Goal: Information Seeking & Learning: Learn about a topic

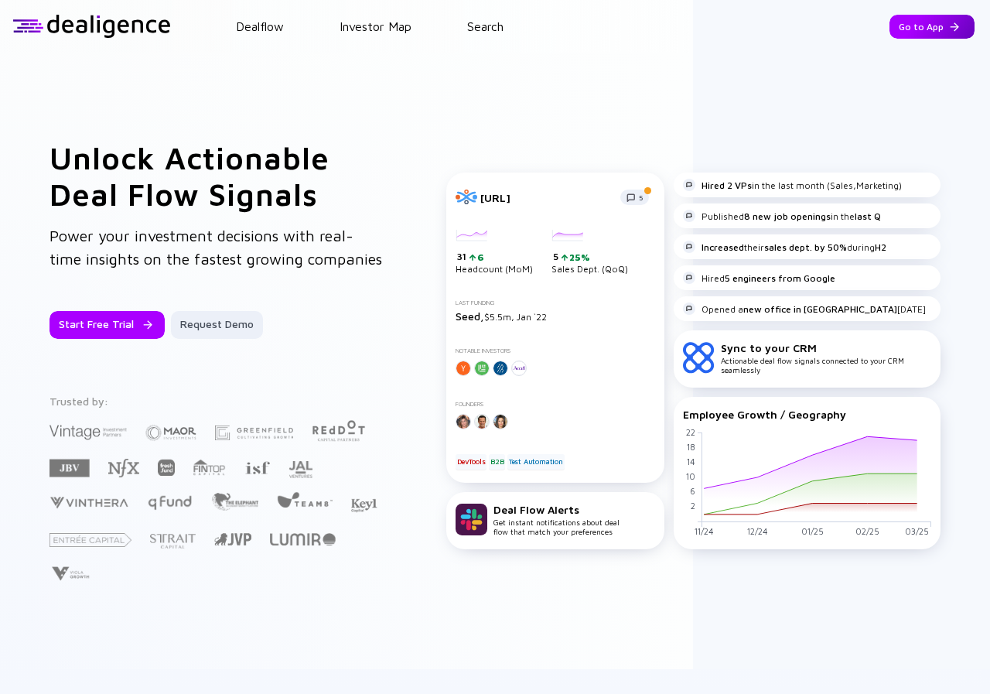
click at [900, 21] on div "Go to App" at bounding box center [932, 27] width 85 height 24
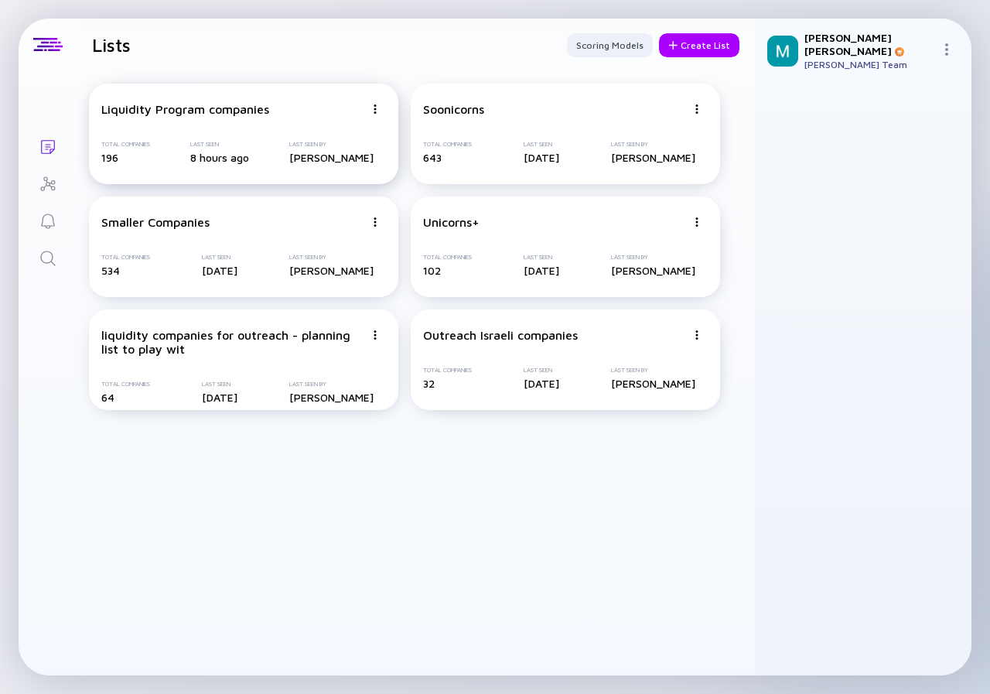
click at [196, 133] on div "Liquidity Program companies Total Companies 196 Last Seen 8 hours ago Last Seen…" at bounding box center [243, 134] width 309 height 101
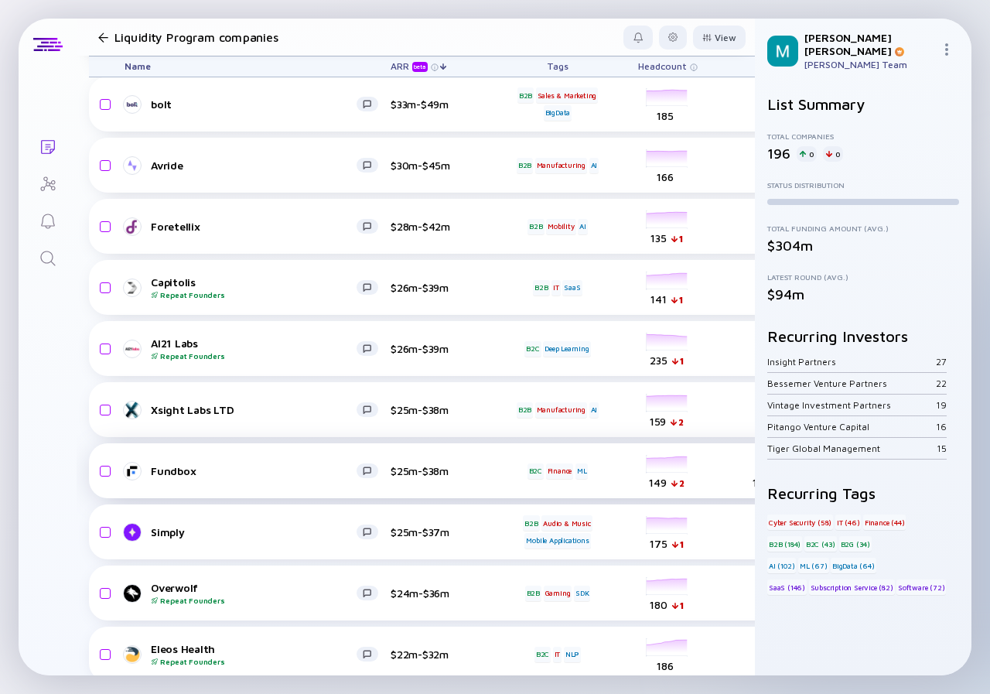
scroll to position [803, 0]
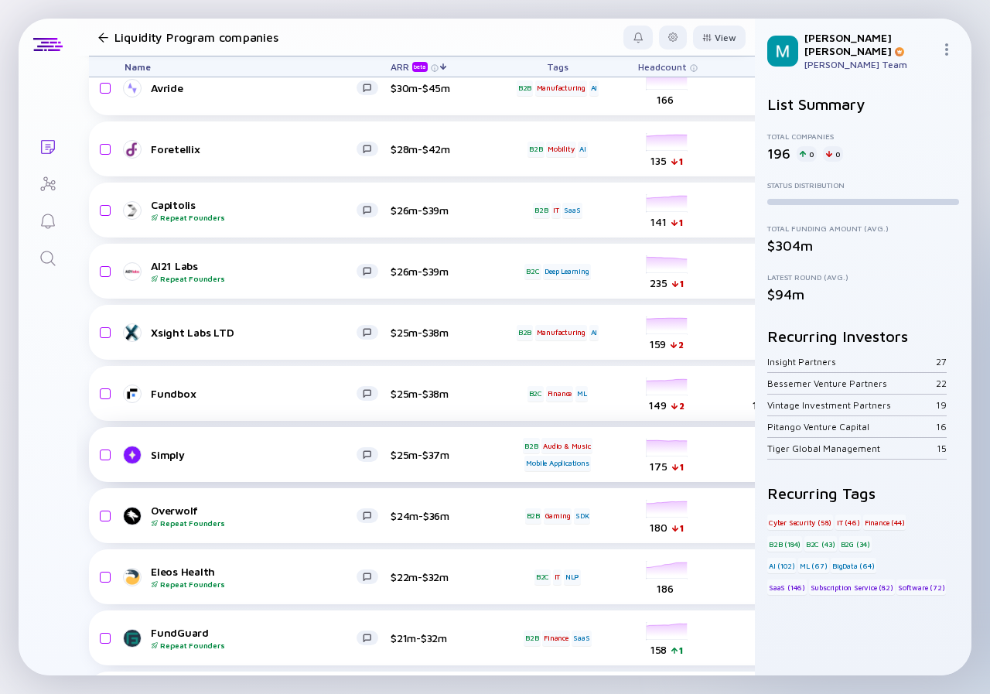
click at [216, 450] on div "Simply" at bounding box center [254, 454] width 206 height 13
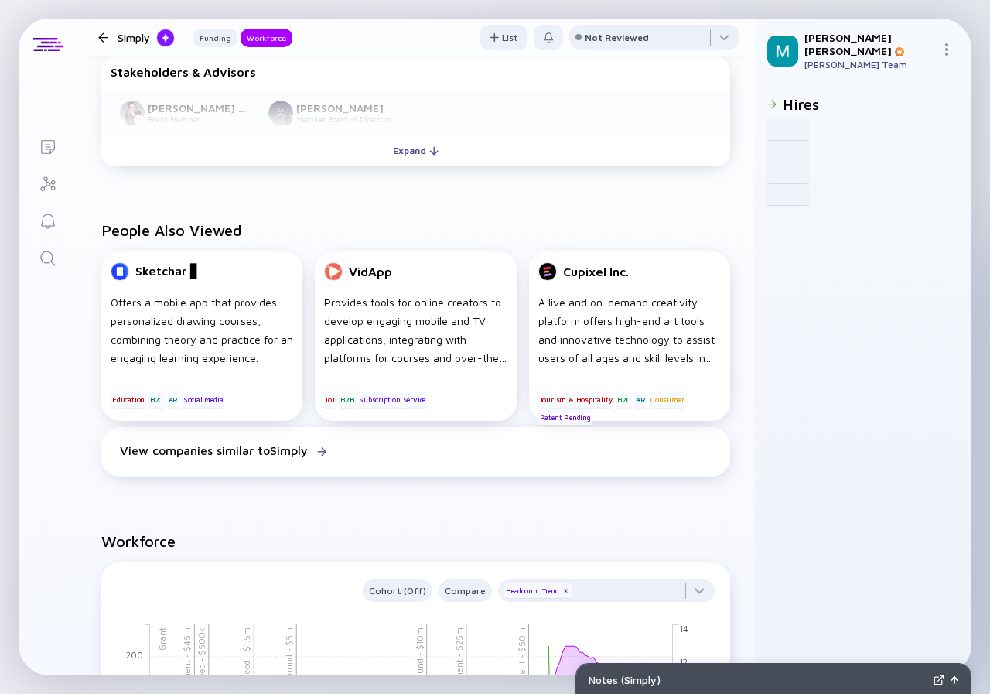
scroll to position [1238, 0]
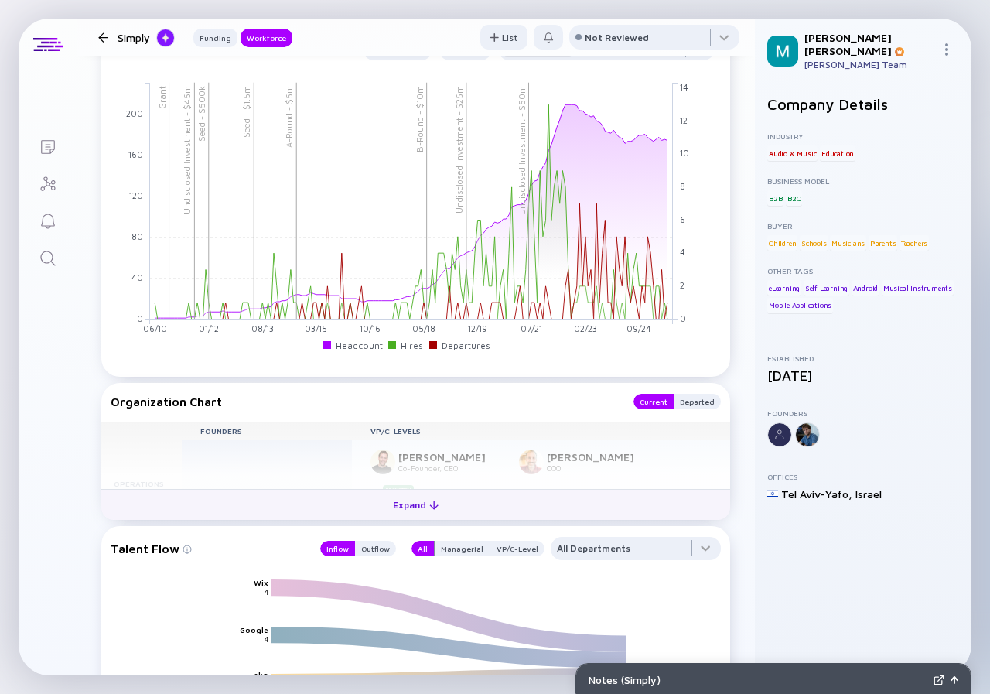
click at [412, 506] on div "Expand" at bounding box center [416, 505] width 64 height 24
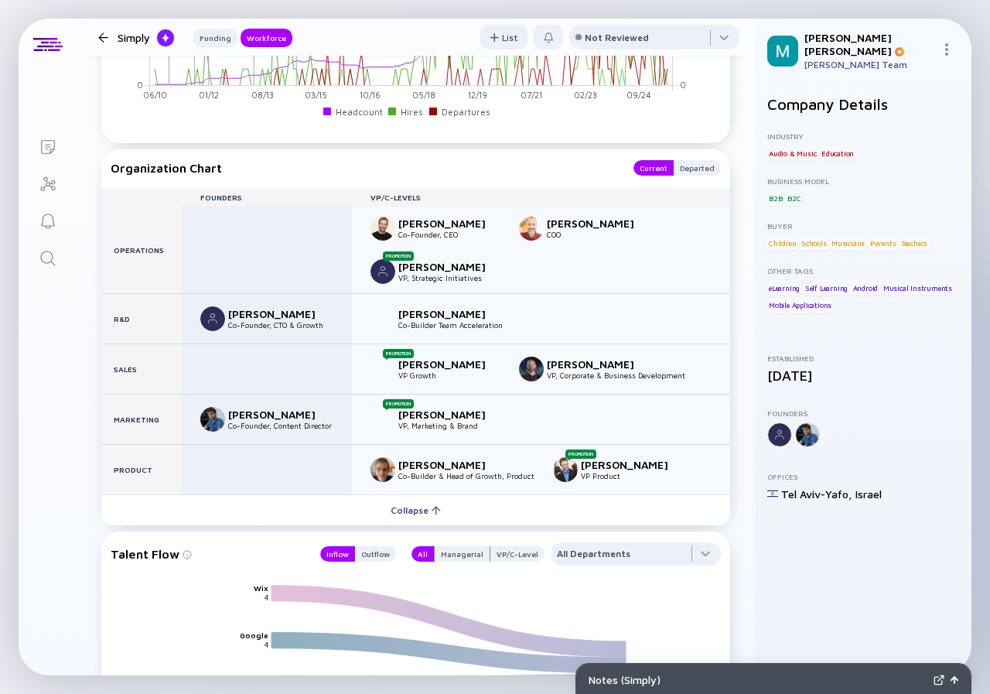
scroll to position [1394, 0]
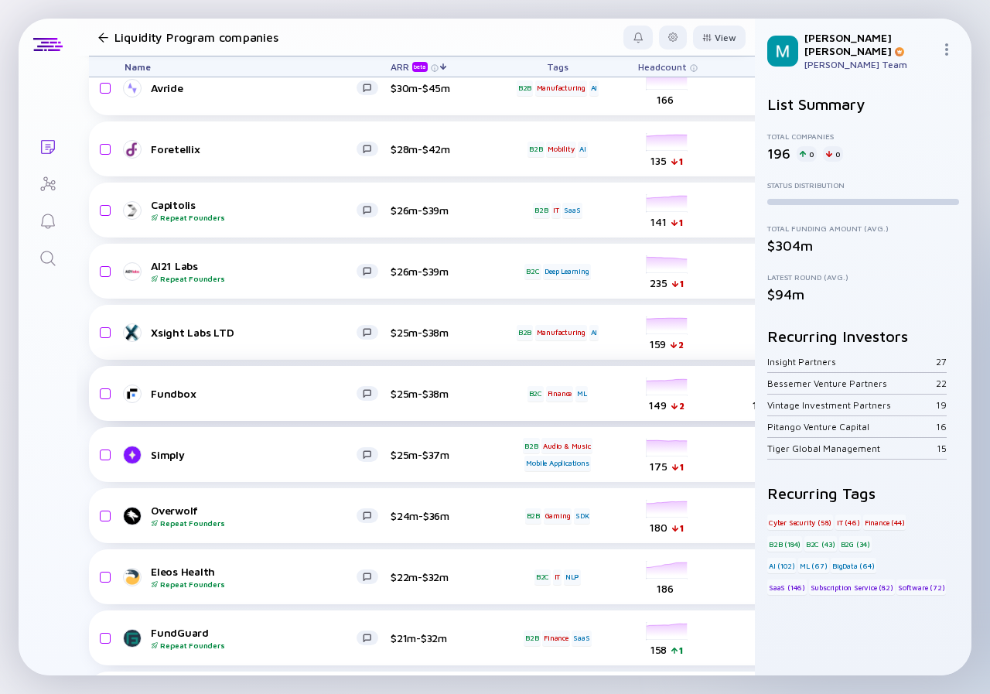
scroll to position [880, 0]
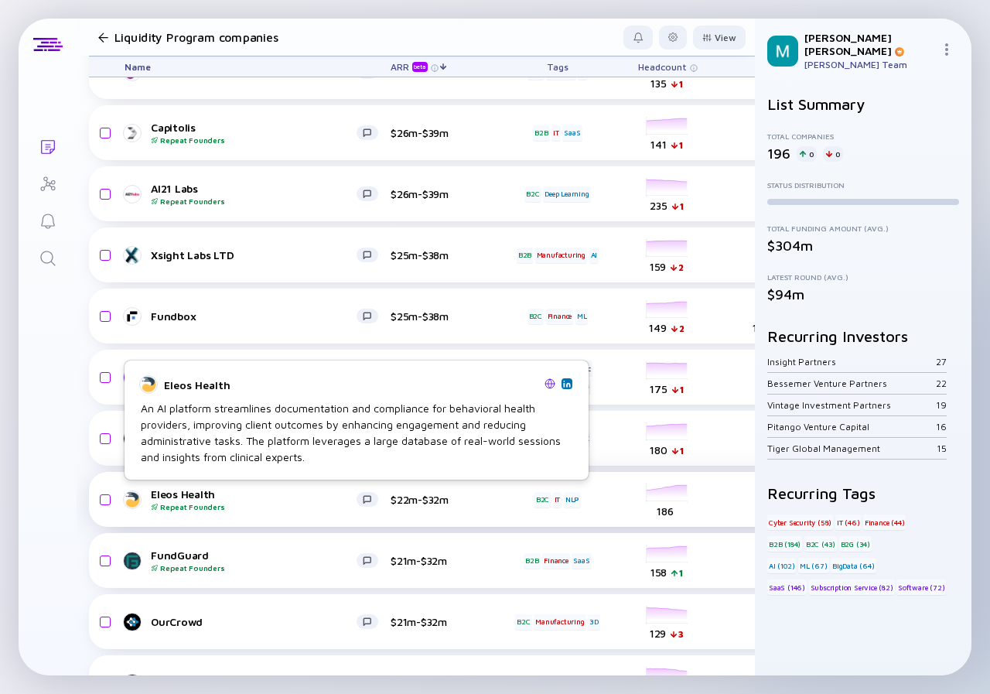
click at [259, 490] on div "Eleos Health Repeat Founders" at bounding box center [254, 499] width 206 height 24
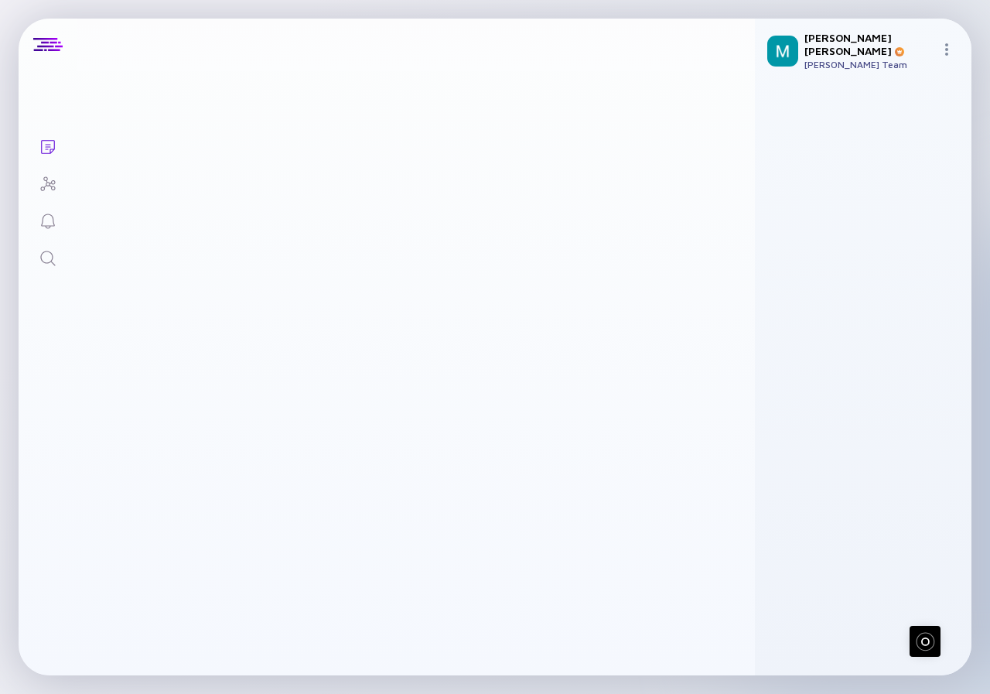
click at [259, 490] on div "Eleos Health Repeat Founders" at bounding box center [238, 499] width 206 height 24
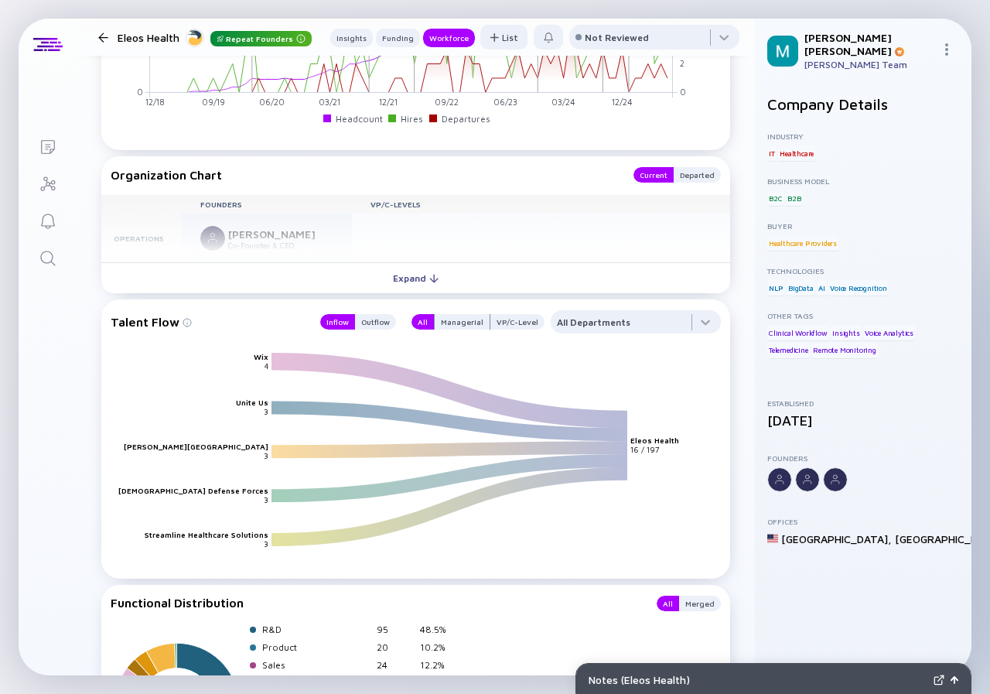
scroll to position [1635, 0]
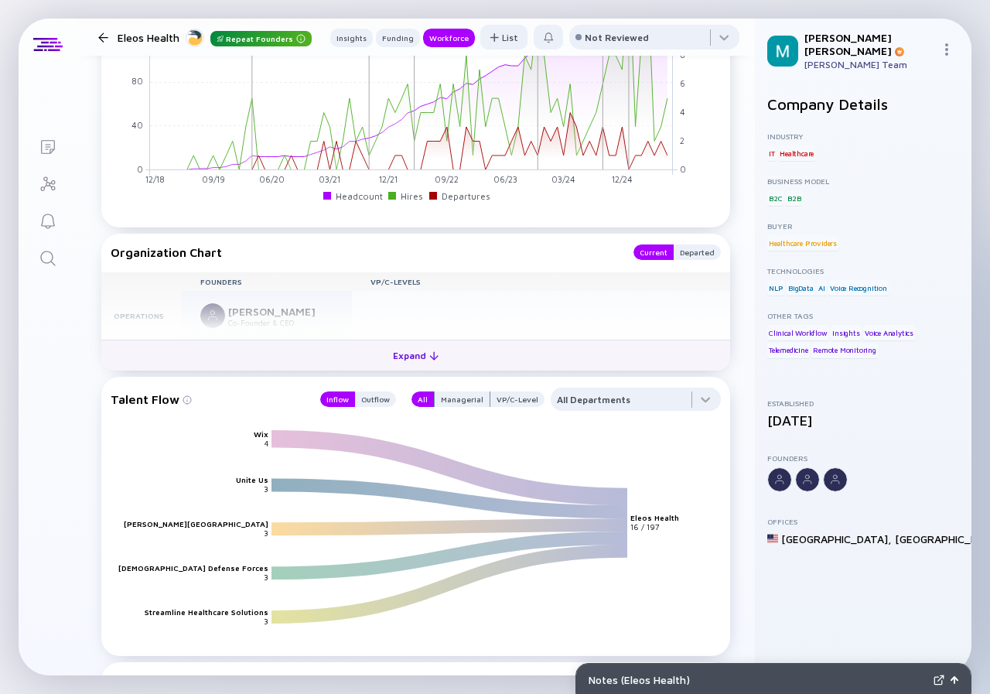
click at [423, 362] on div "Expand" at bounding box center [416, 355] width 64 height 24
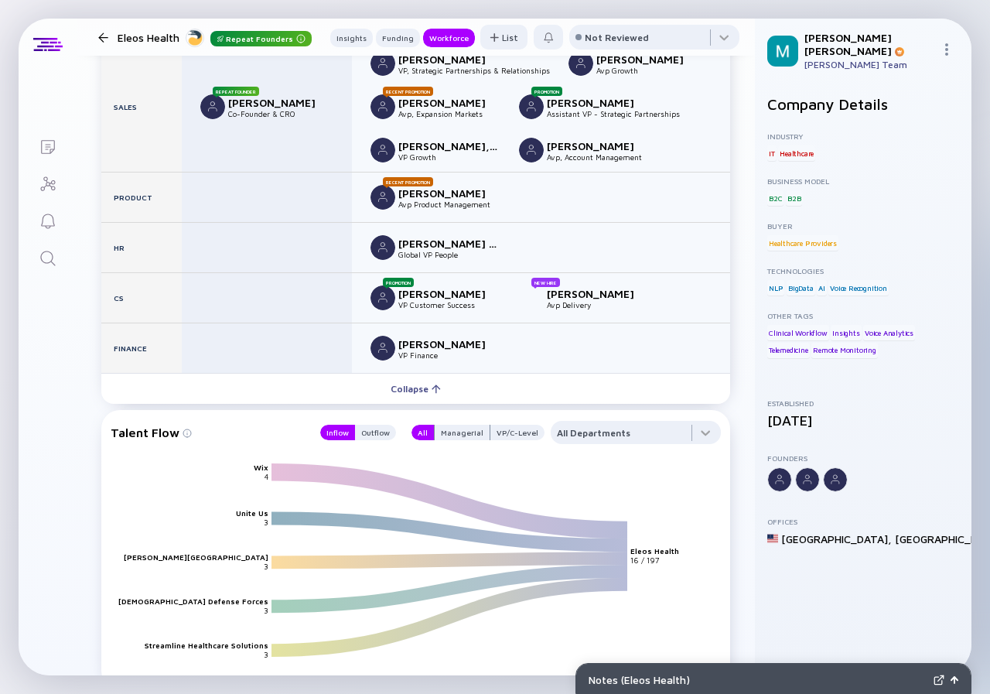
scroll to position [1944, 0]
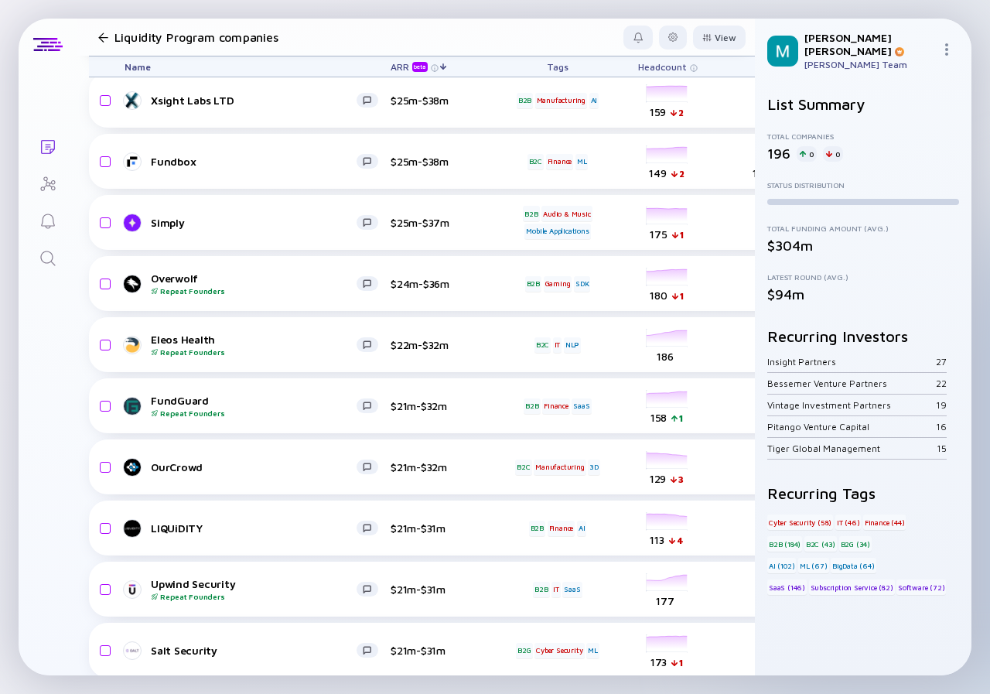
scroll to position [1112, 0]
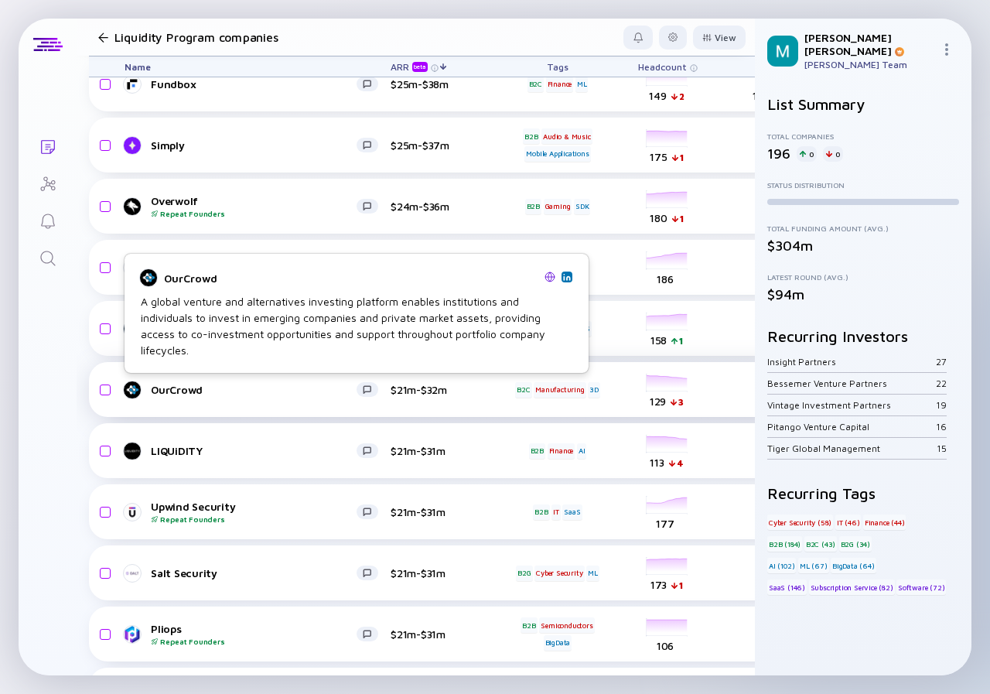
click at [207, 394] on div "OurCrowd" at bounding box center [254, 389] width 206 height 13
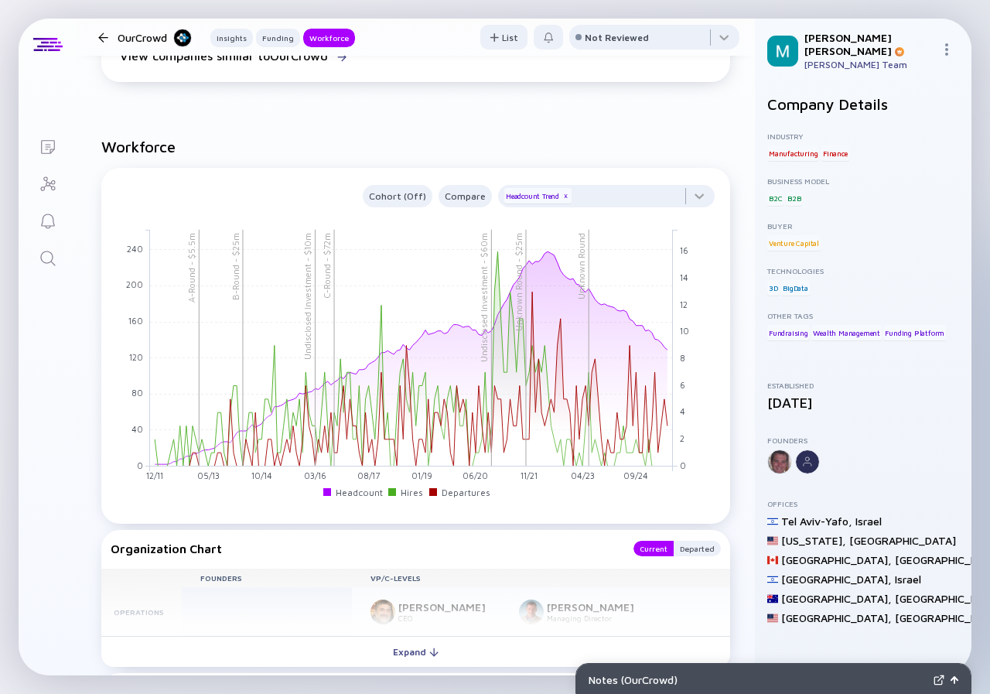
scroll to position [1470, 0]
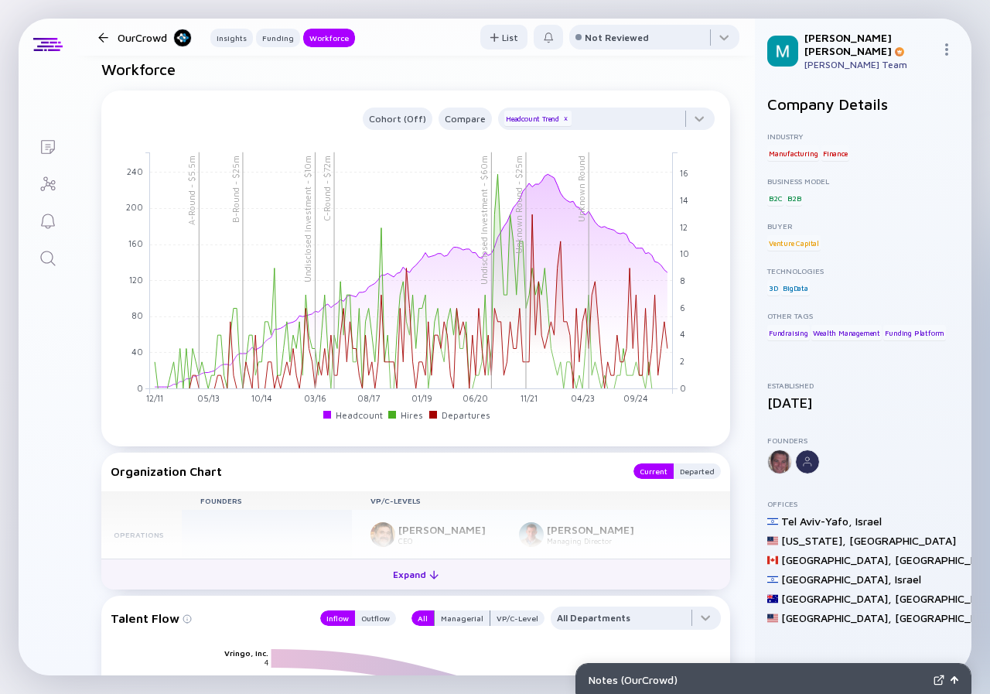
click at [408, 570] on div "Expand" at bounding box center [416, 574] width 64 height 24
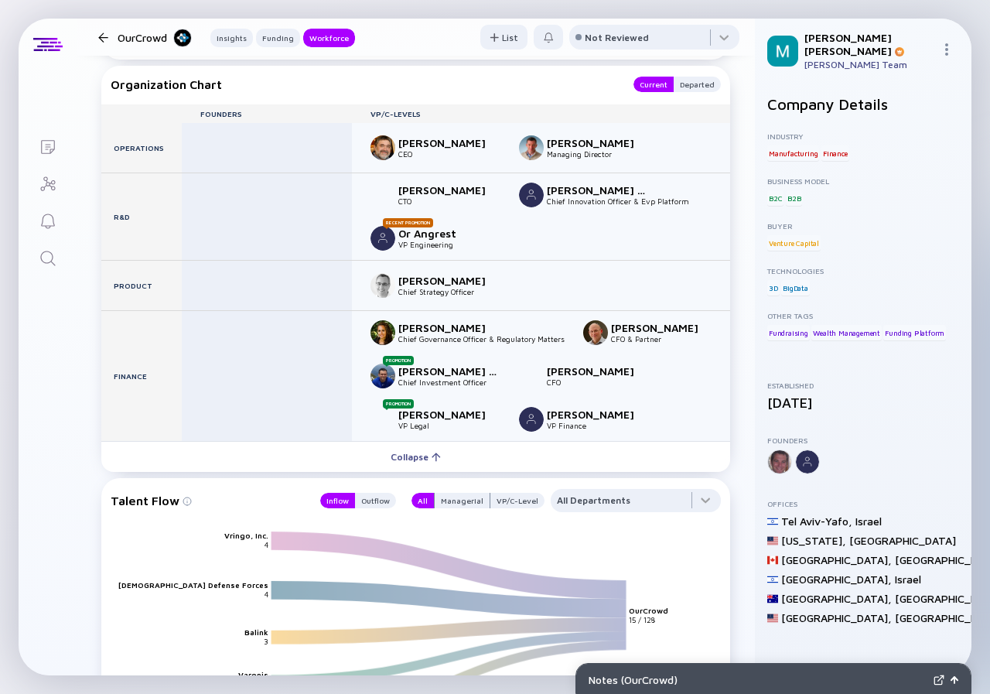
scroll to position [1779, 0]
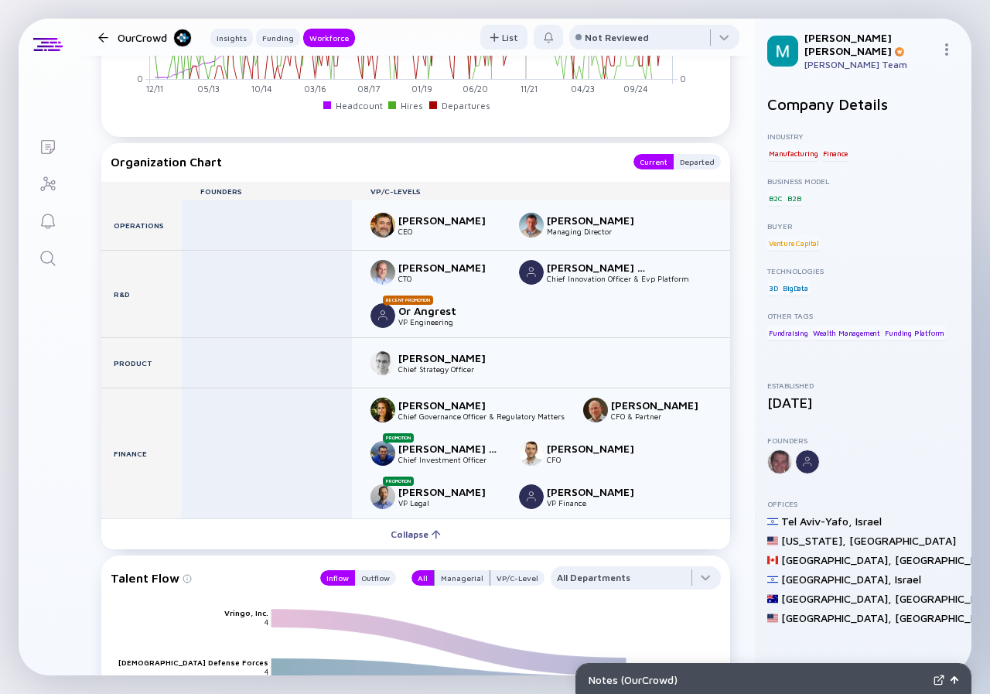
click at [101, 34] on div at bounding box center [103, 37] width 10 height 10
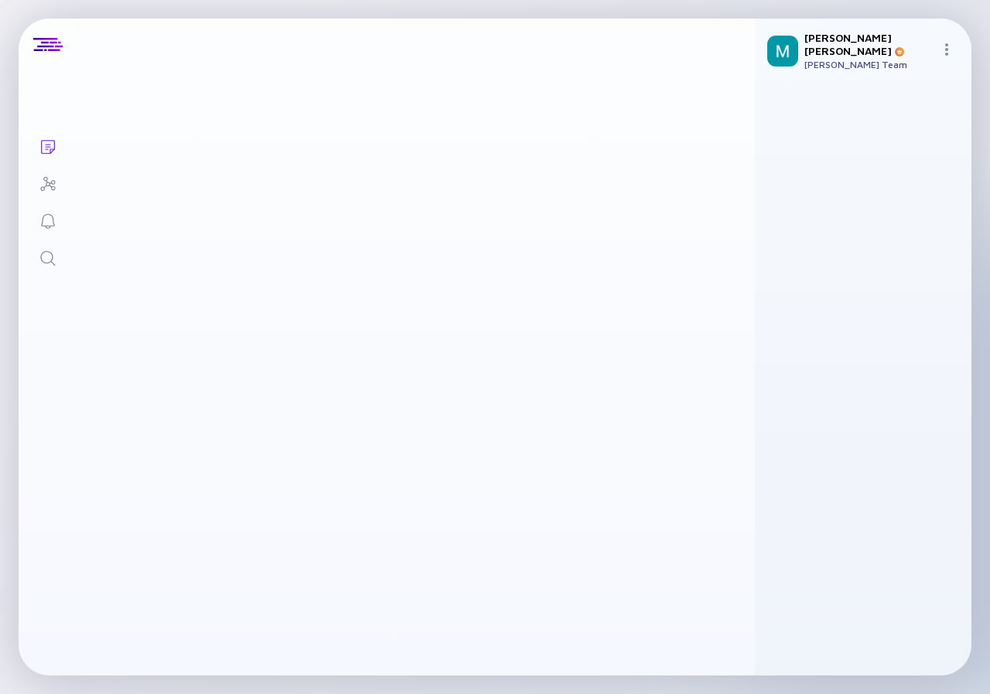
scroll to position [1112, 0]
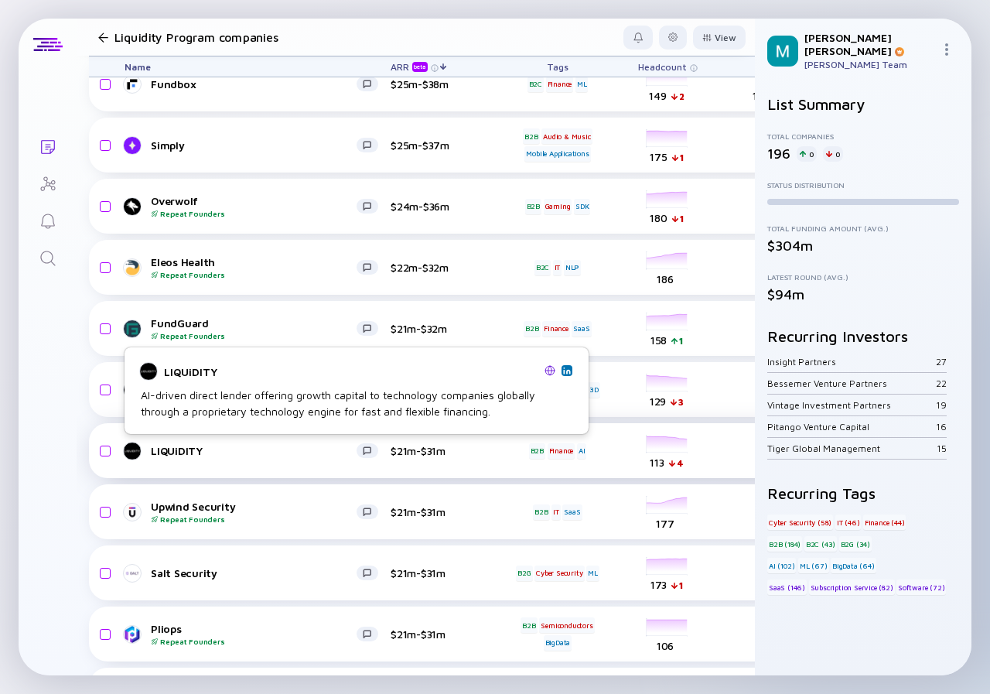
click at [285, 446] on div "LIQUiDITY" at bounding box center [254, 450] width 206 height 13
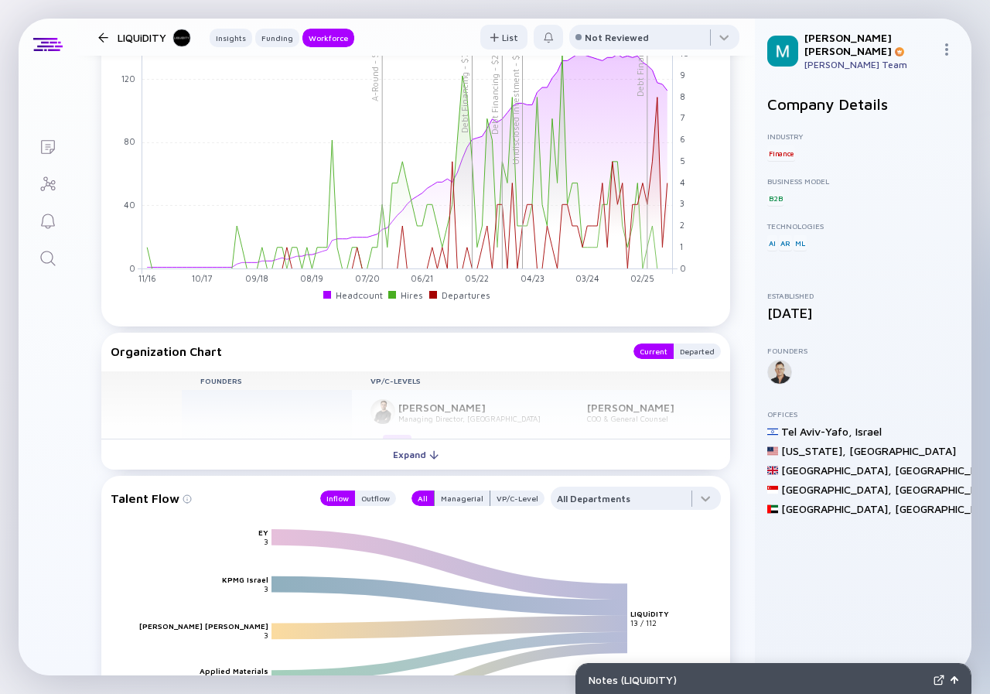
scroll to position [1547, 0]
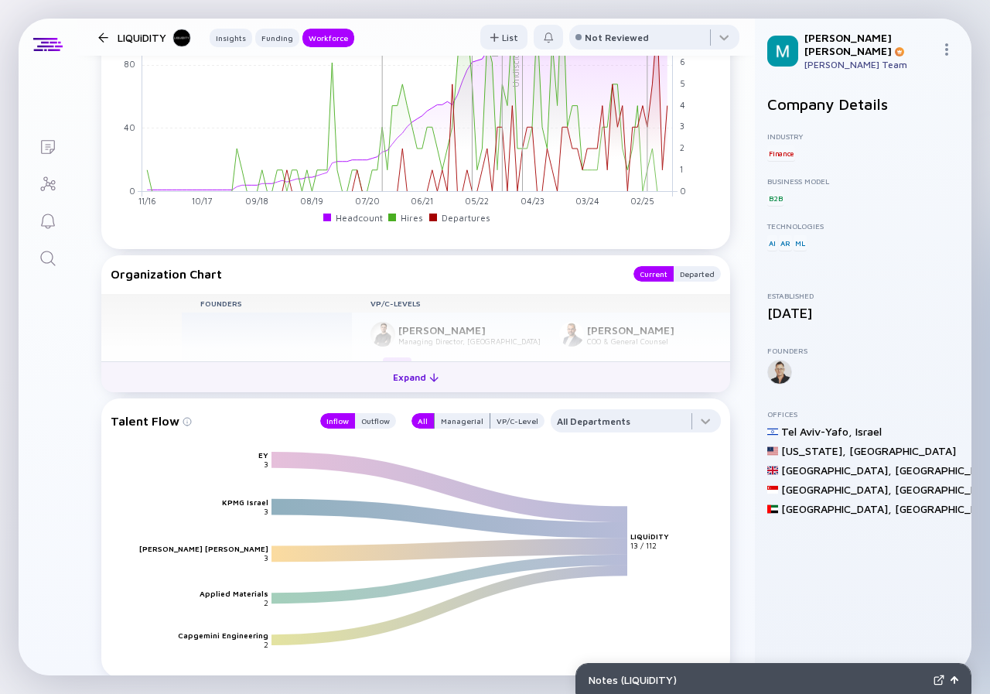
click at [409, 370] on div "Expand" at bounding box center [416, 377] width 64 height 24
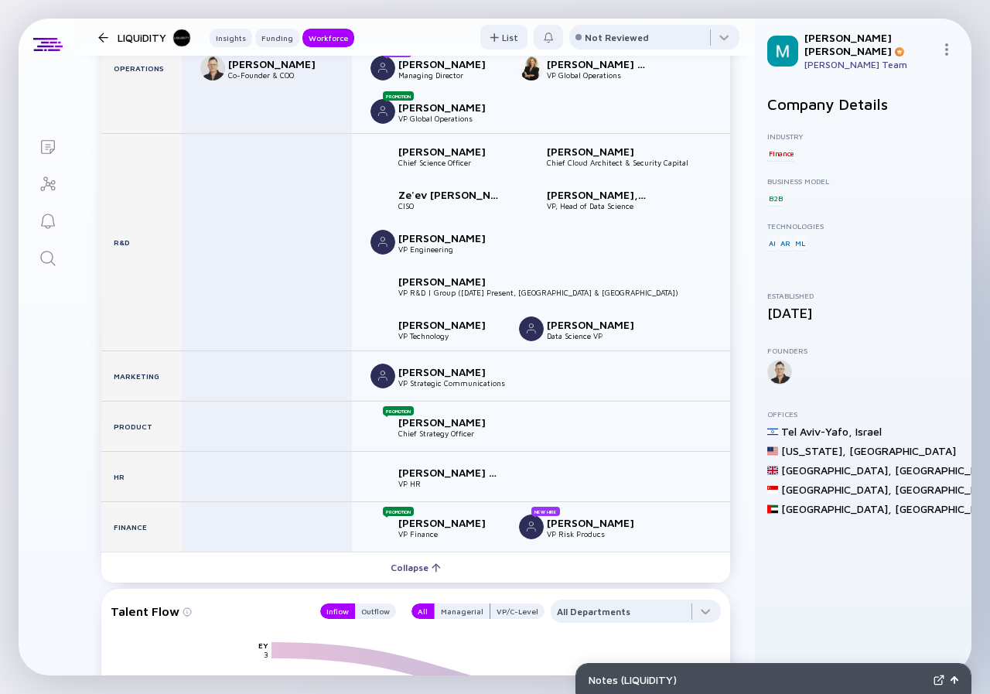
scroll to position [1702, 0]
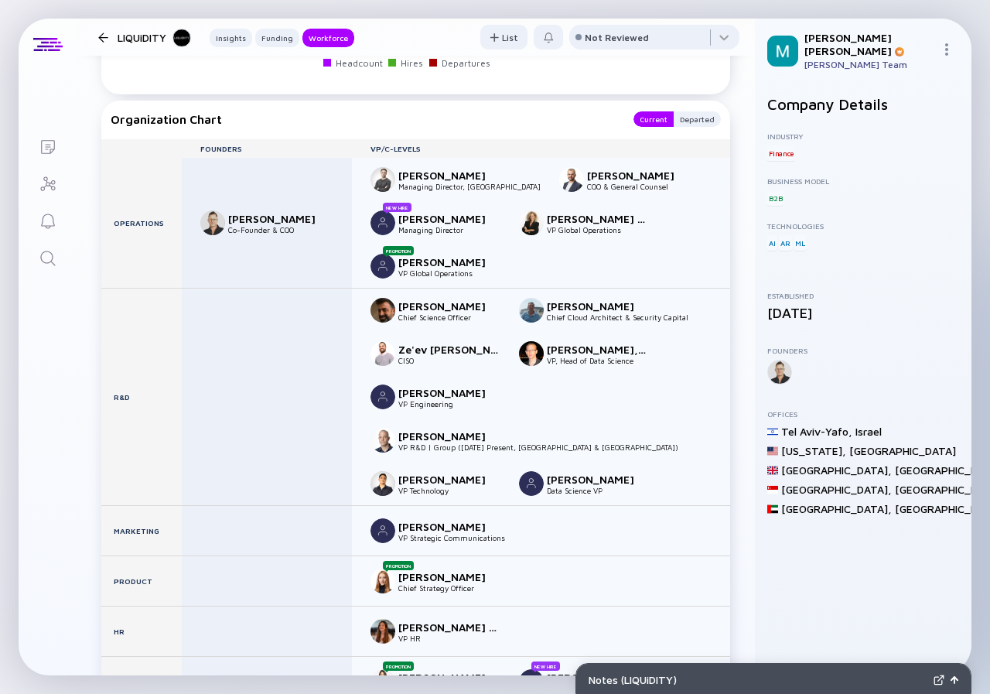
click at [101, 34] on div at bounding box center [103, 37] width 10 height 10
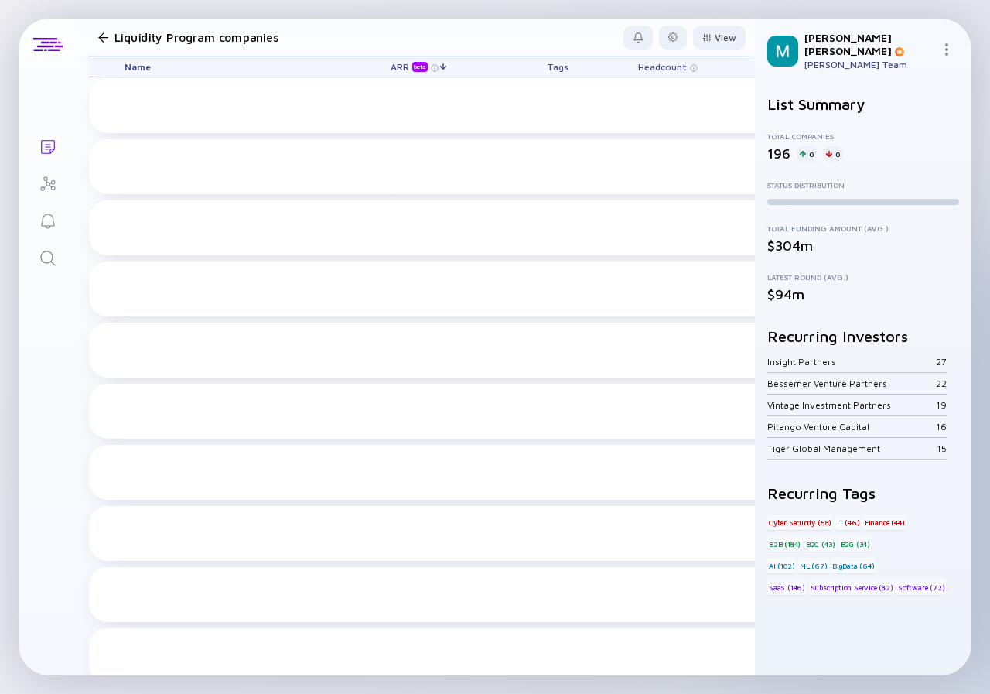
scroll to position [1112, 0]
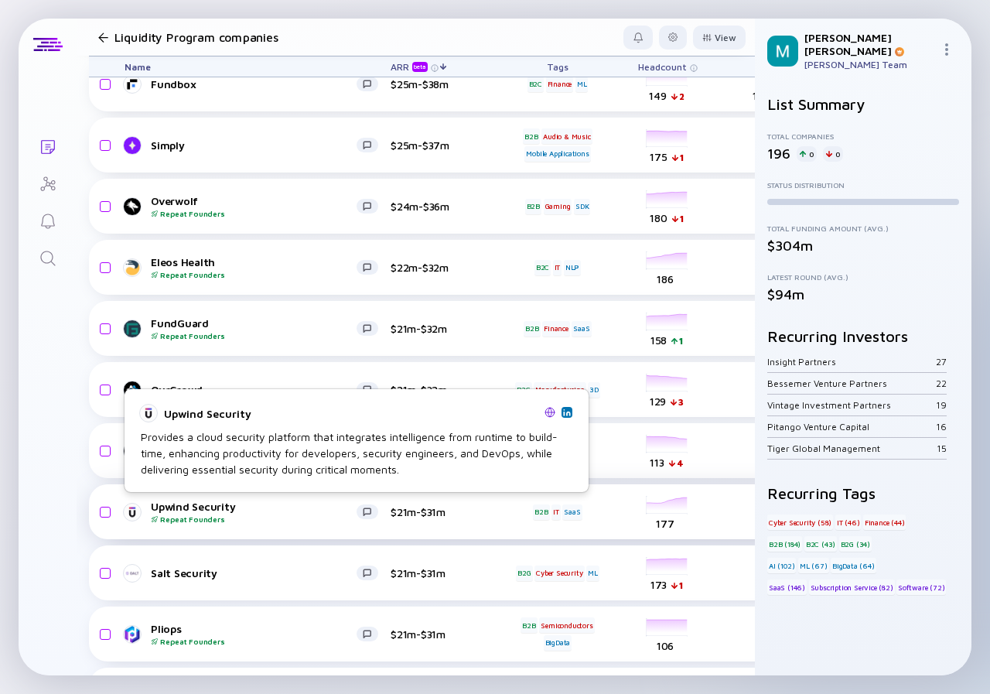
click at [251, 504] on div "Upwind Security Repeat Founders" at bounding box center [254, 512] width 206 height 24
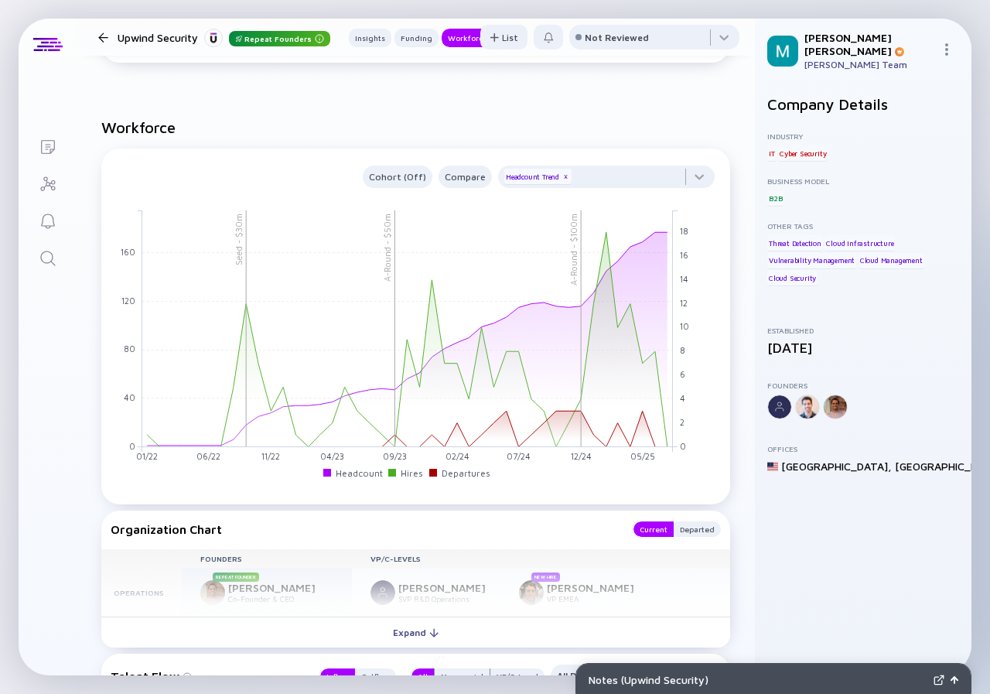
scroll to position [1470, 0]
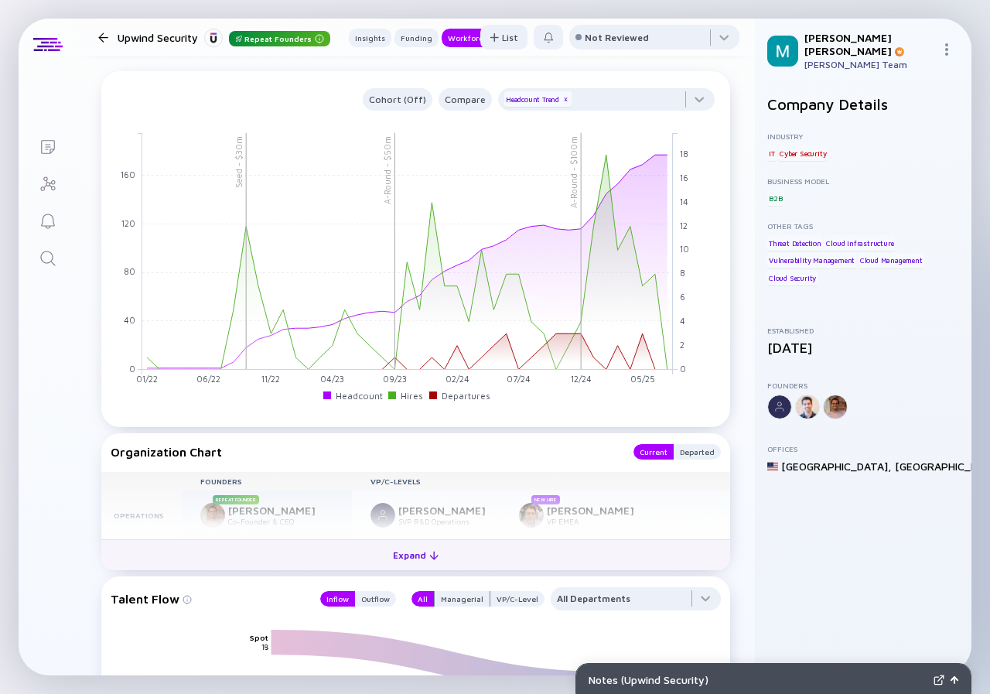
click at [412, 543] on div "Expand" at bounding box center [416, 555] width 64 height 24
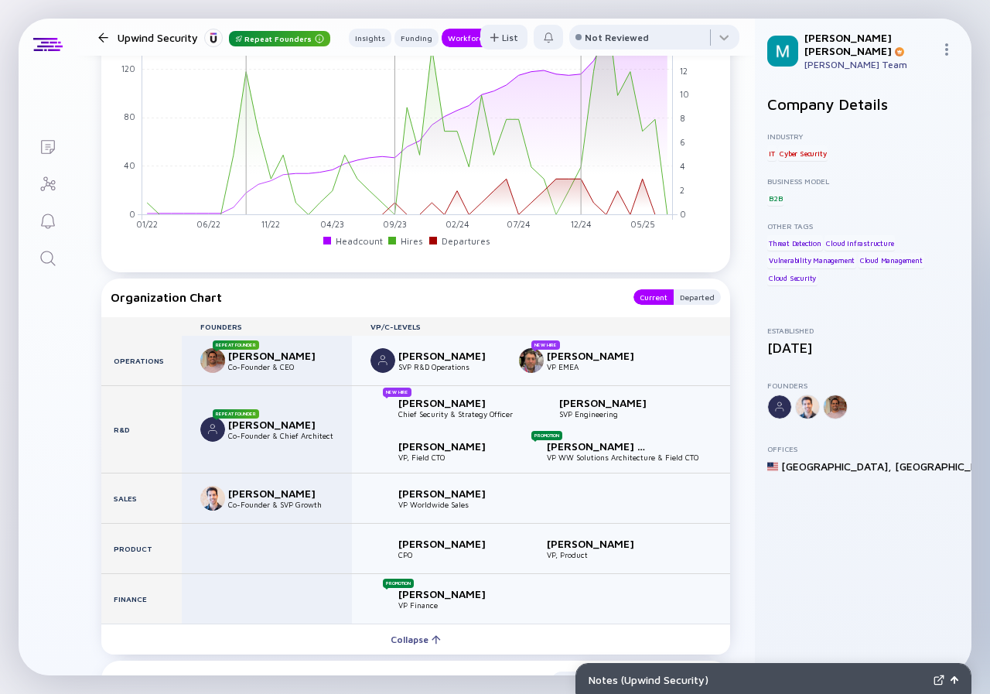
scroll to position [1702, 0]
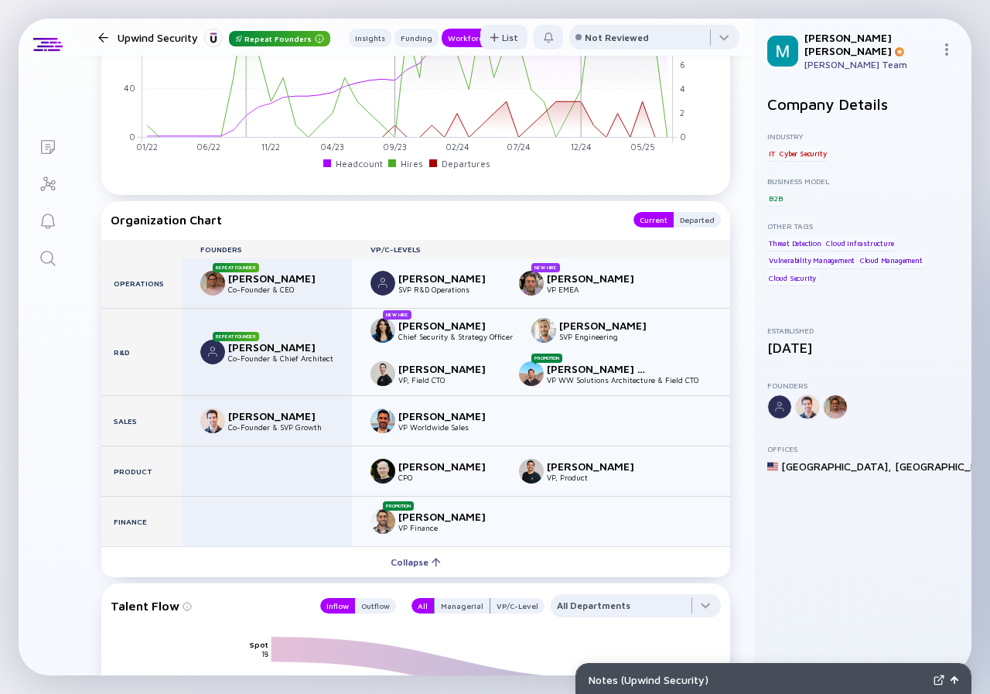
click at [105, 32] on div at bounding box center [103, 37] width 10 height 10
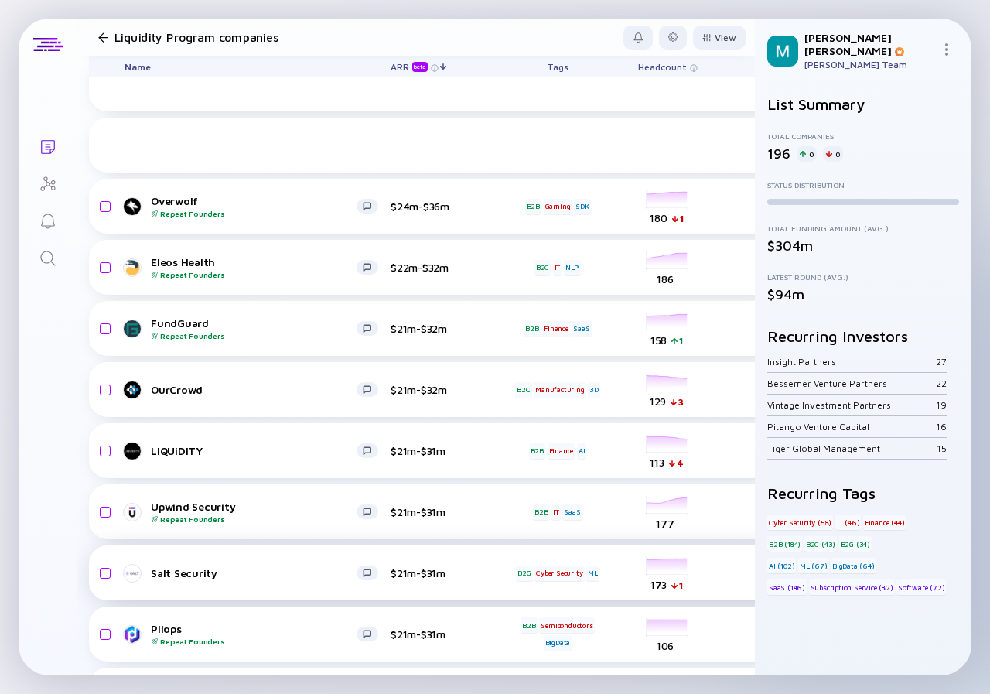
scroll to position [1267, 0]
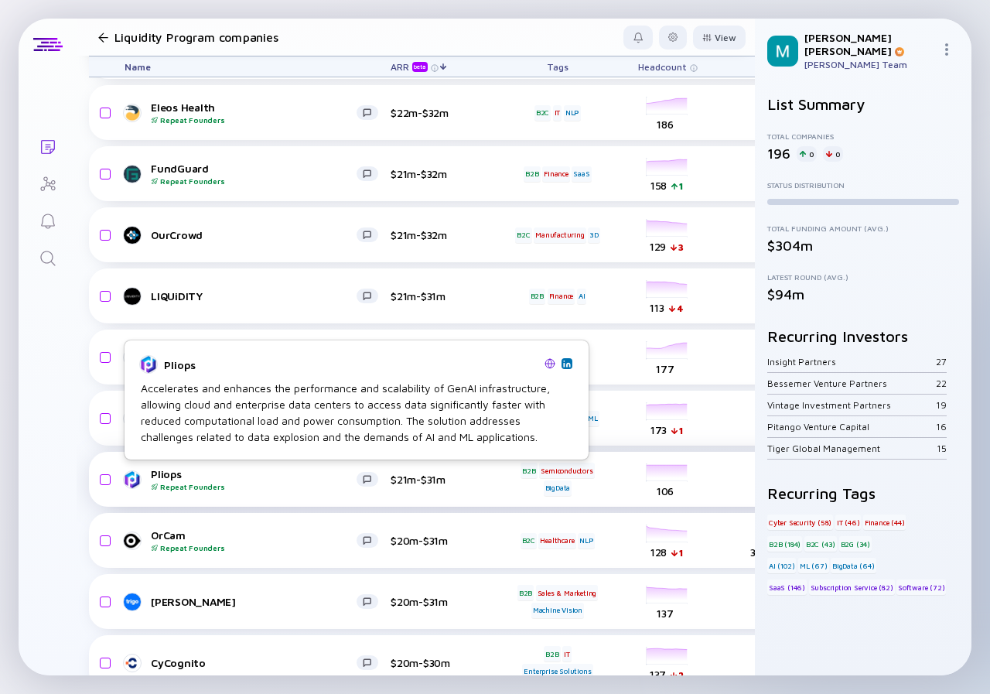
click at [268, 489] on div "Repeat Founders" at bounding box center [254, 486] width 206 height 9
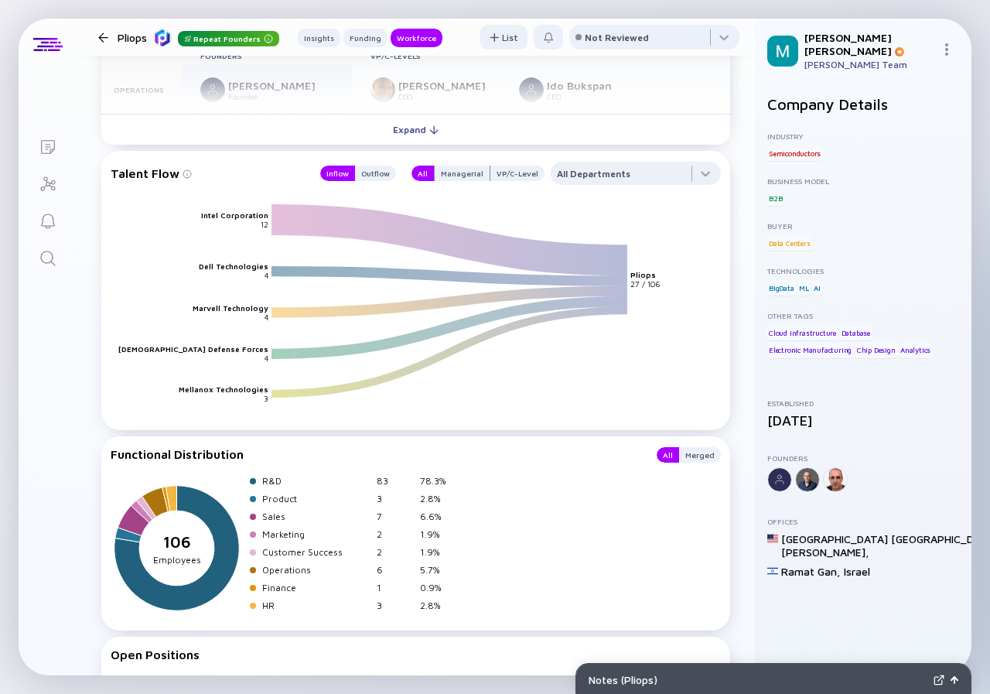
scroll to position [1779, 0]
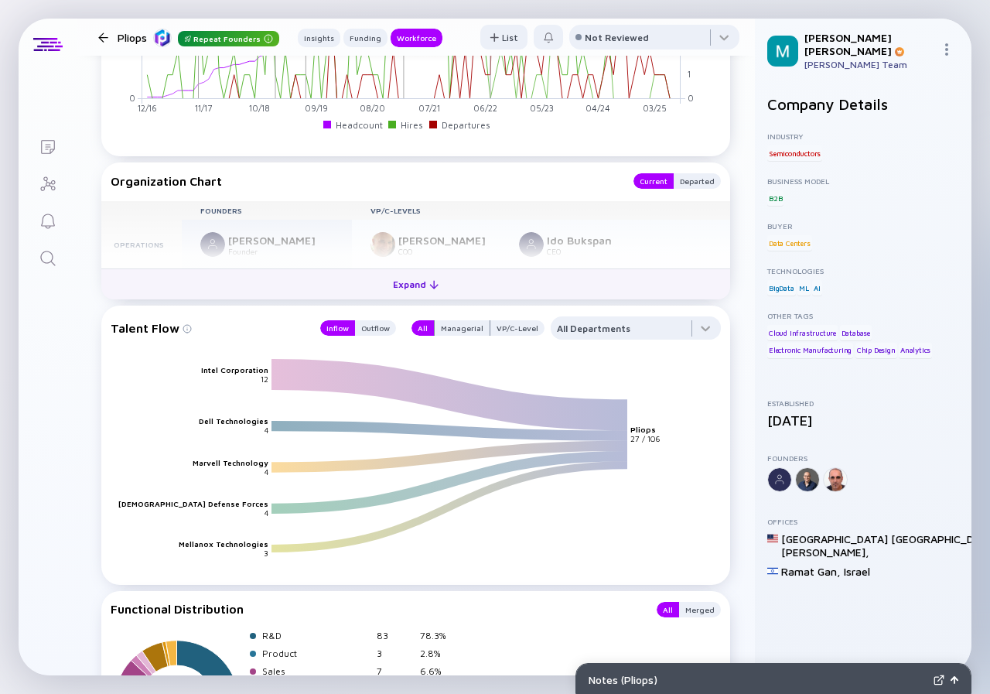
click at [402, 284] on div "Expand" at bounding box center [416, 284] width 64 height 24
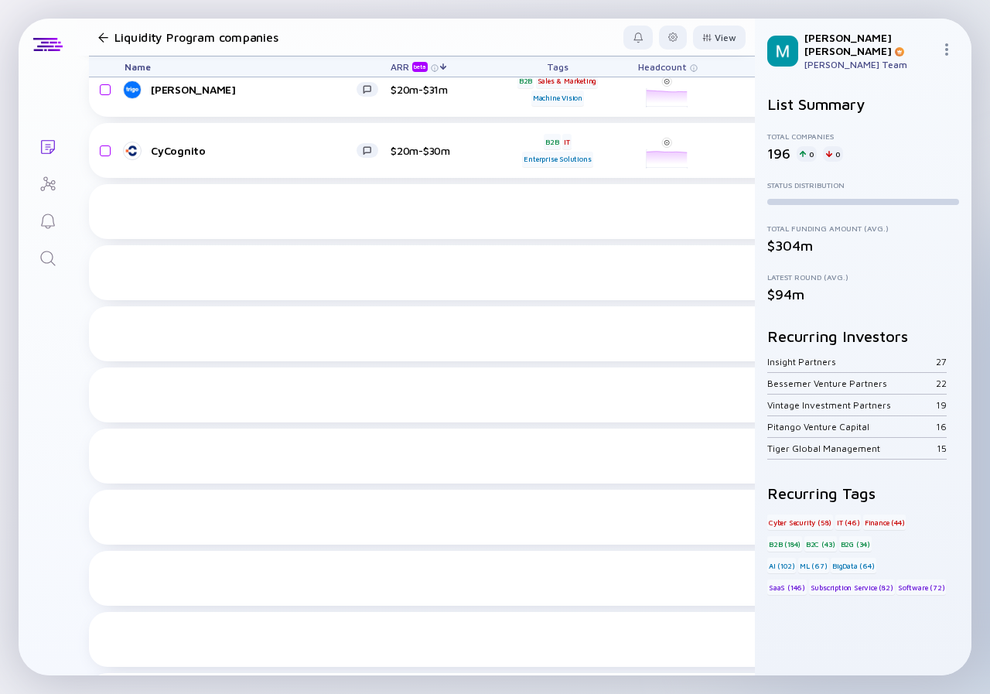
scroll to position [1267, 0]
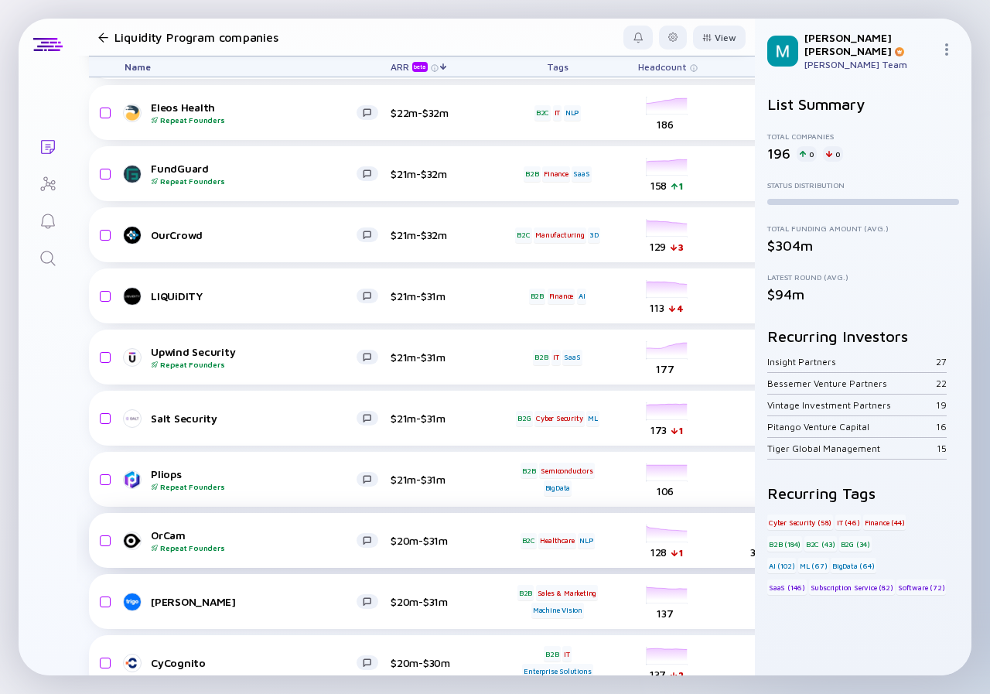
click at [255, 543] on div "Repeat Founders" at bounding box center [254, 547] width 206 height 9
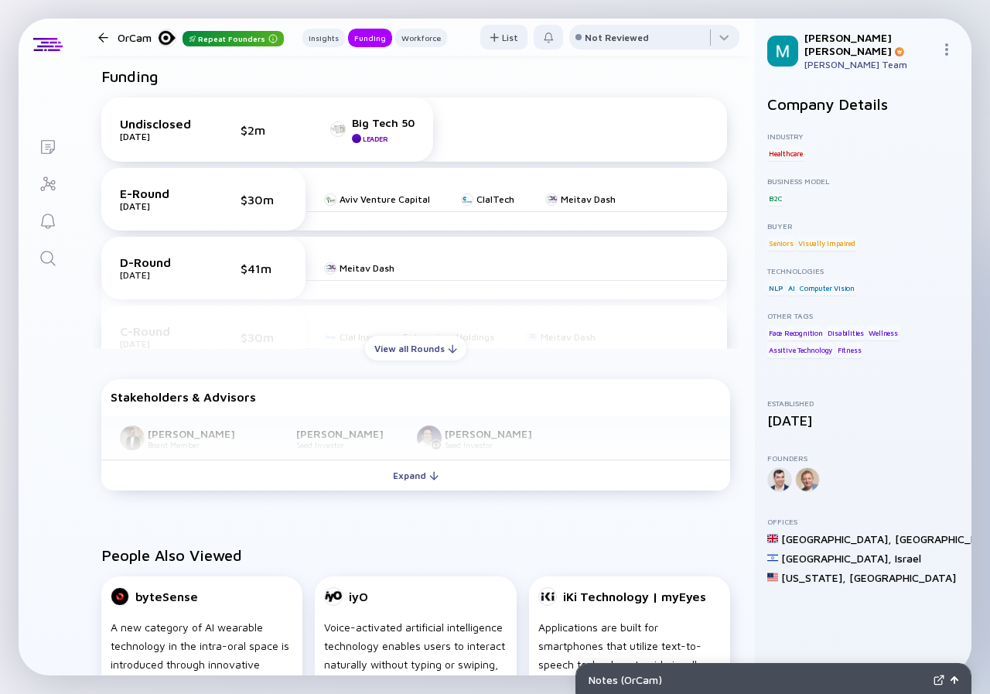
scroll to position [928, 0]
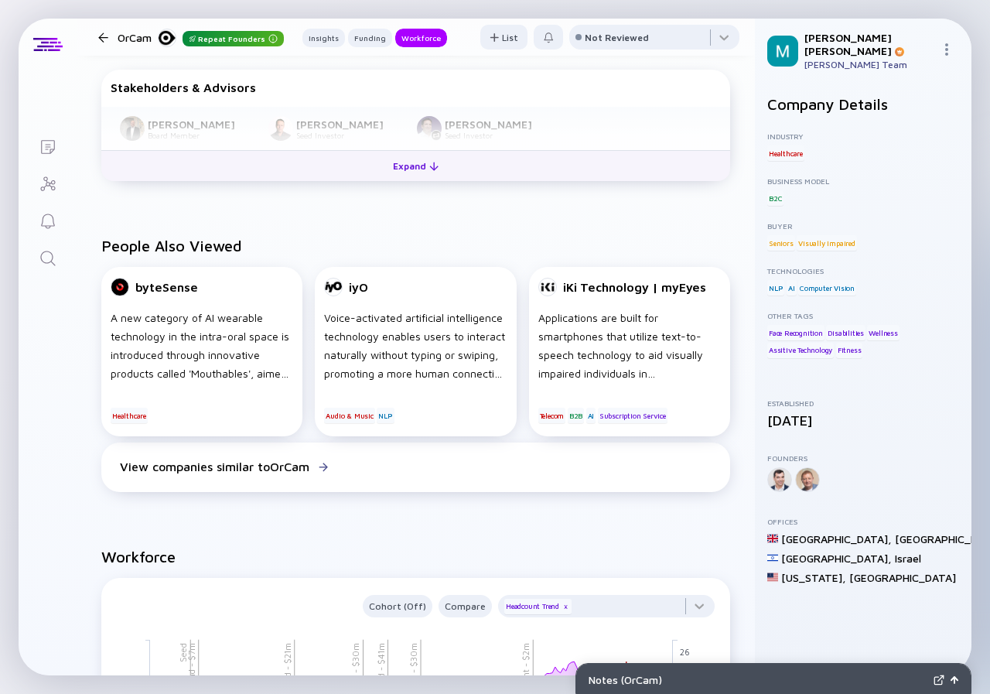
click at [404, 172] on div "Expand" at bounding box center [416, 166] width 64 height 24
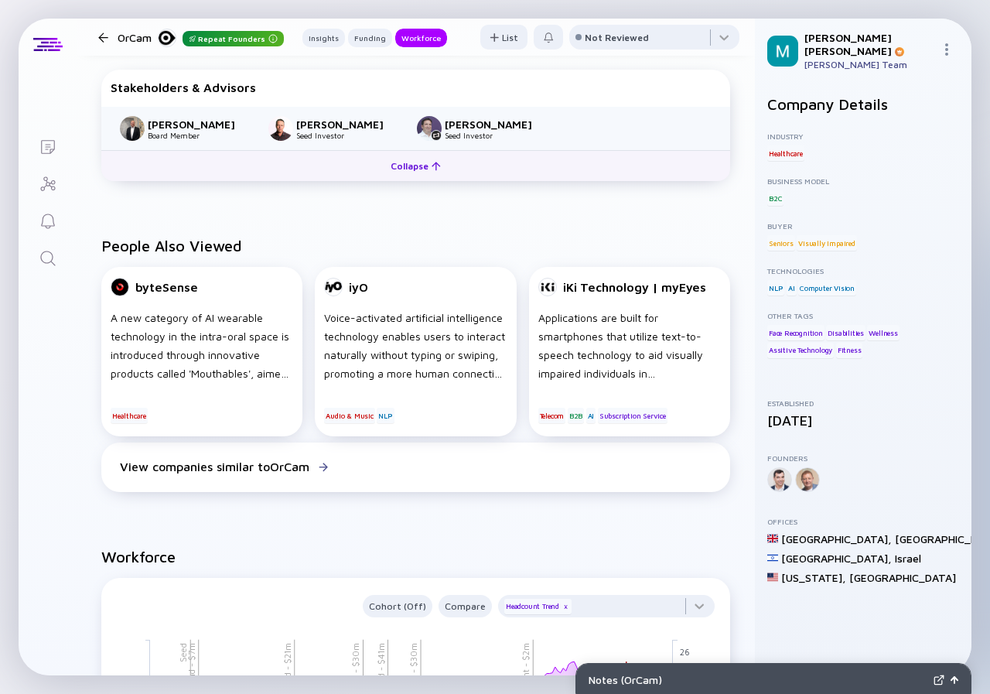
click at [404, 173] on div "Collapse" at bounding box center [415, 166] width 69 height 24
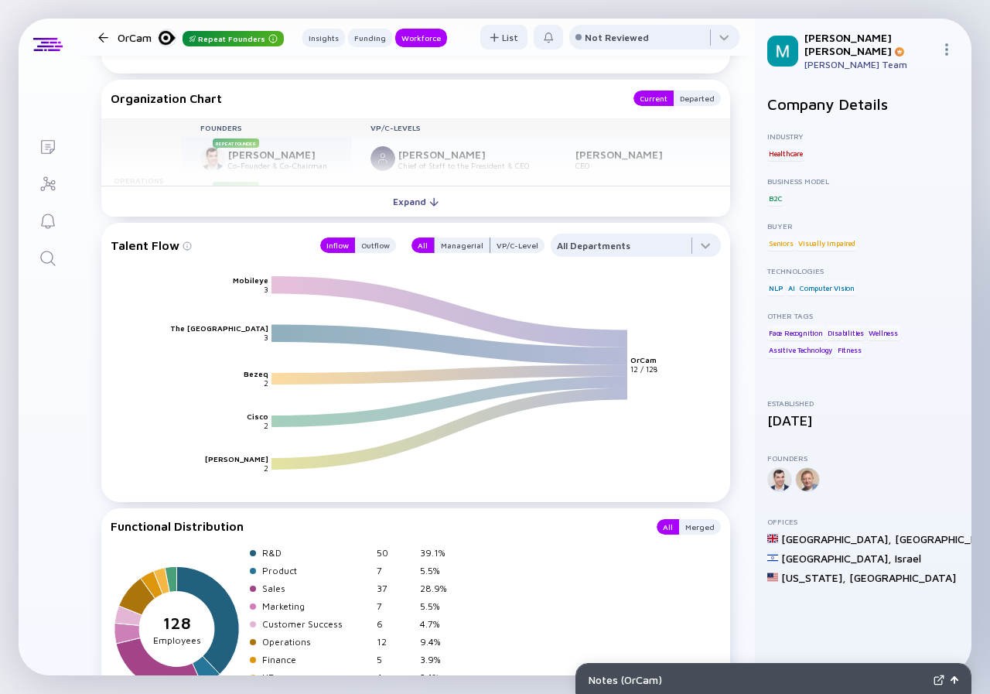
scroll to position [1711, 0]
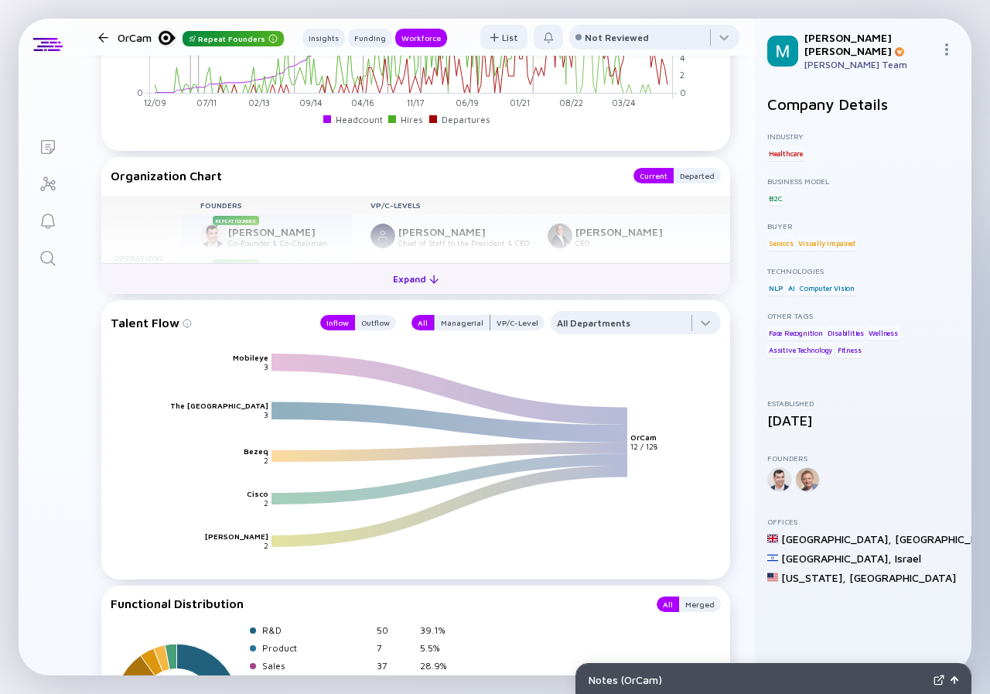
click at [401, 277] on div "Expand" at bounding box center [416, 279] width 64 height 24
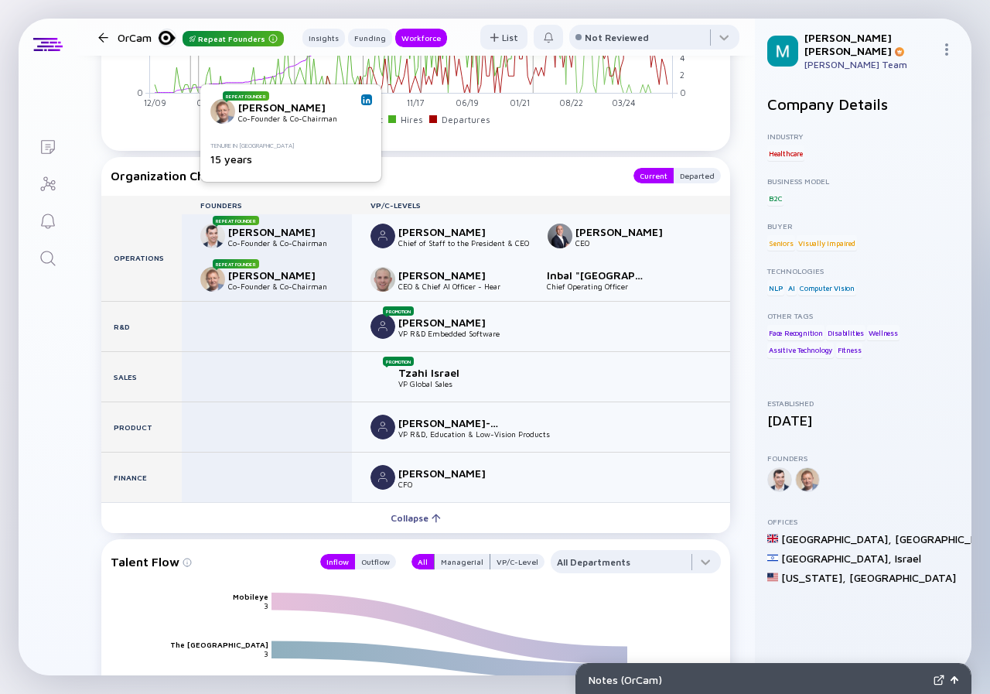
scroll to position [1788, 0]
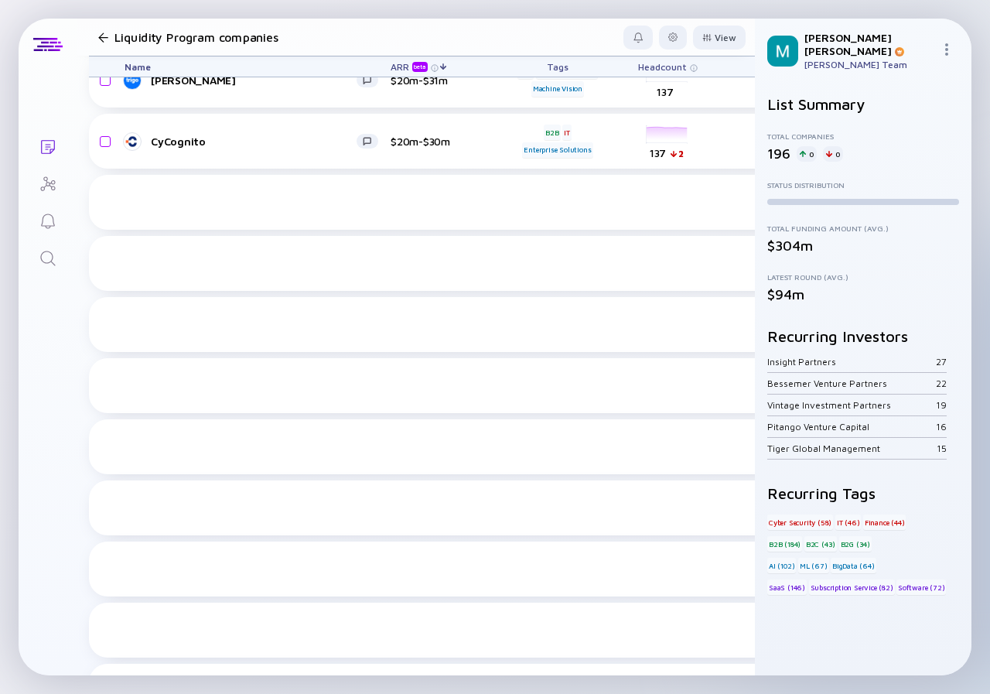
scroll to position [1267, 0]
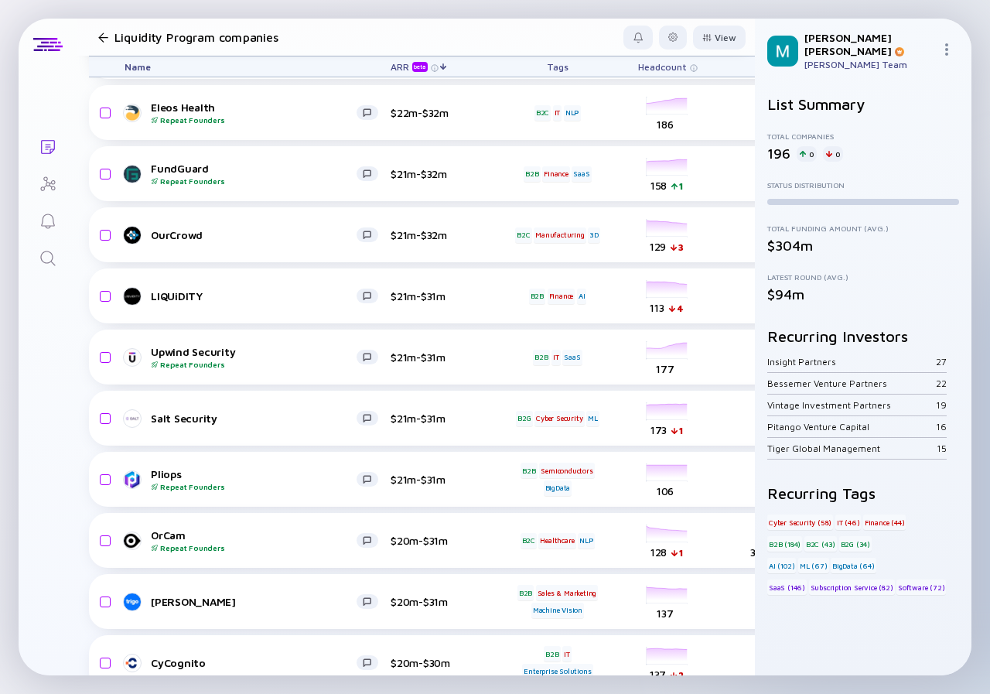
click at [101, 31] on div "Liquidity Program companies" at bounding box center [229, 37] width 275 height 22
click at [200, 169] on div "FundGuard Repeat Founders" at bounding box center [254, 174] width 206 height 24
click at [214, 351] on div "Upwind Security Repeat Founders" at bounding box center [254, 357] width 206 height 24
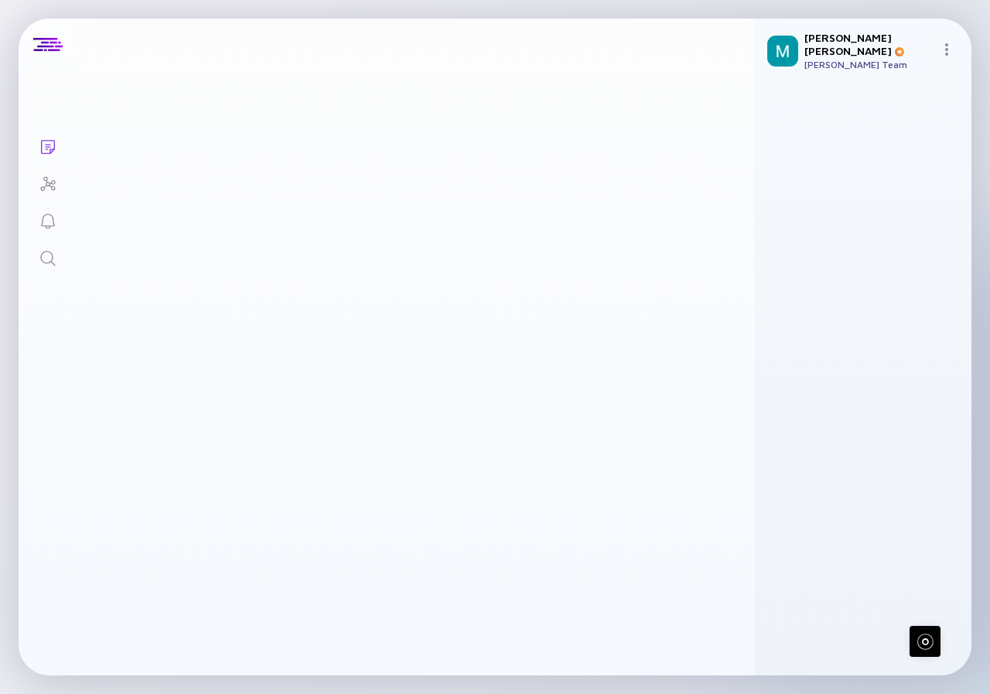
click at [214, 351] on div "Upwind Security Repeat Founders" at bounding box center [238, 357] width 206 height 24
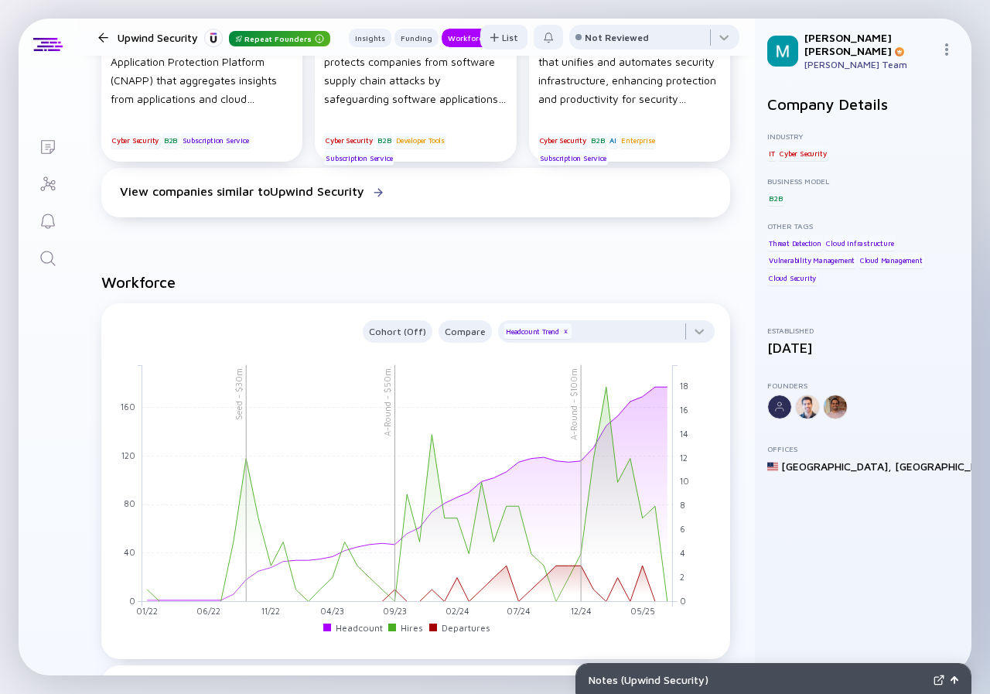
scroll to position [1392, 0]
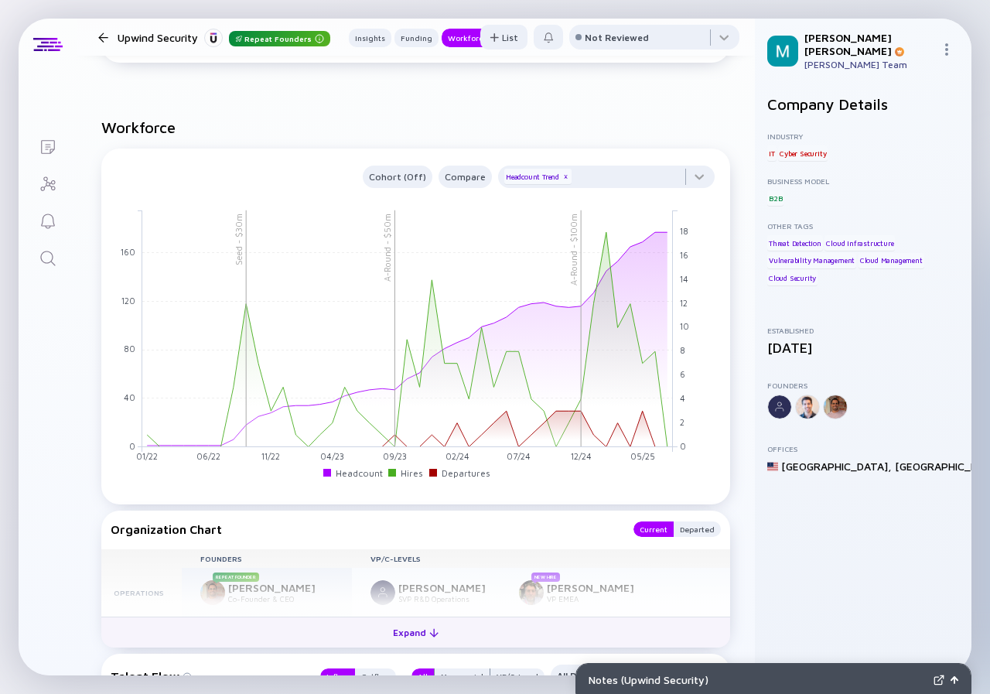
click at [408, 620] on div "Expand" at bounding box center [416, 632] width 64 height 24
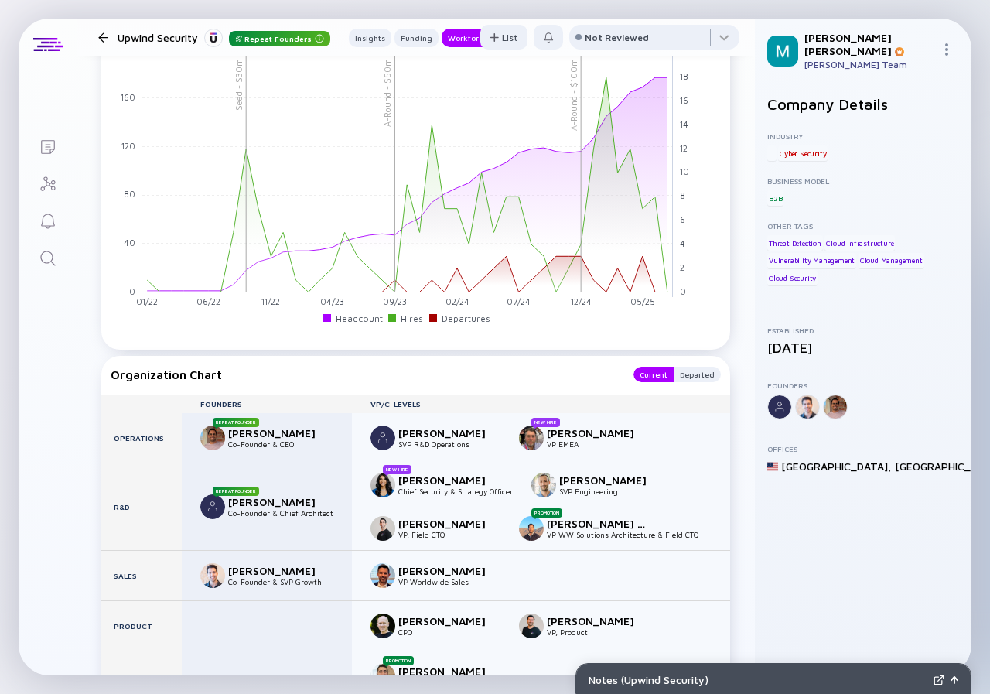
scroll to position [1624, 0]
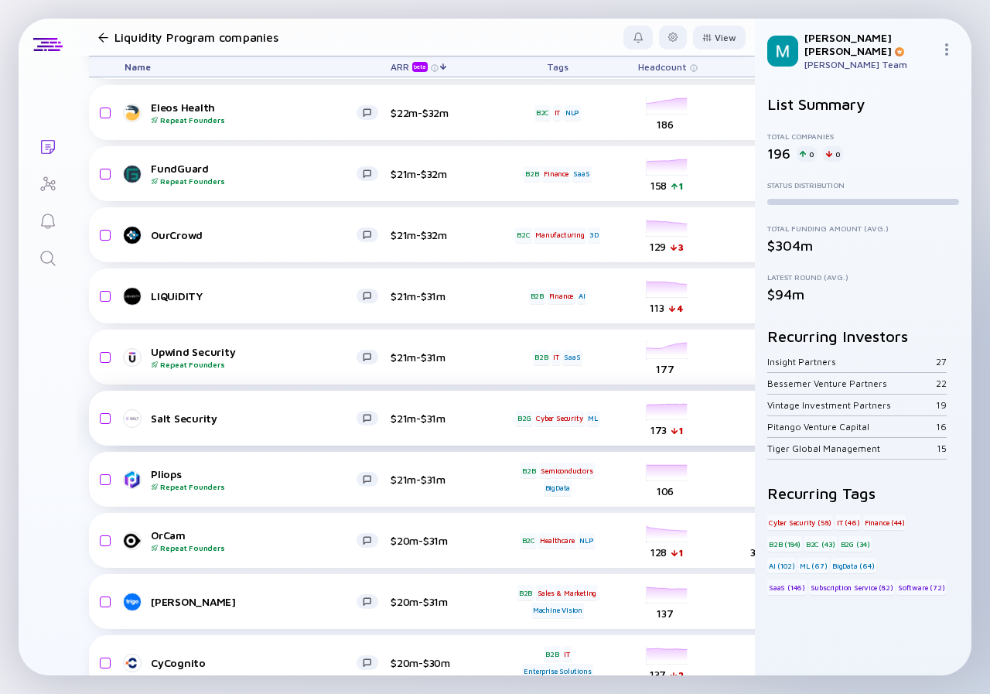
scroll to position [1344, 0]
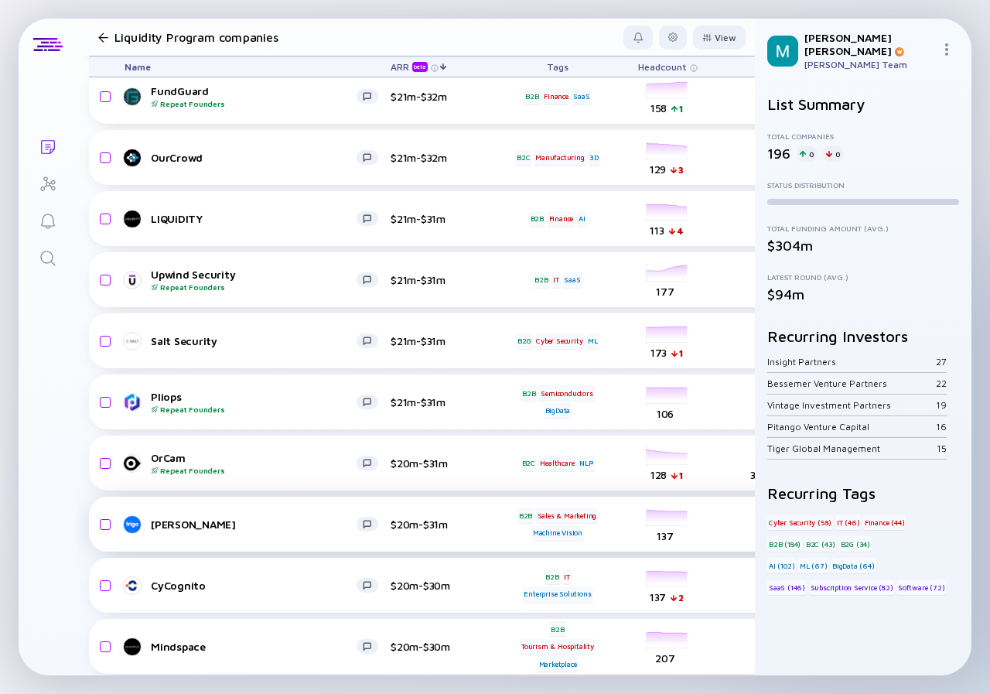
click at [192, 520] on div "[PERSON_NAME]" at bounding box center [254, 524] width 206 height 13
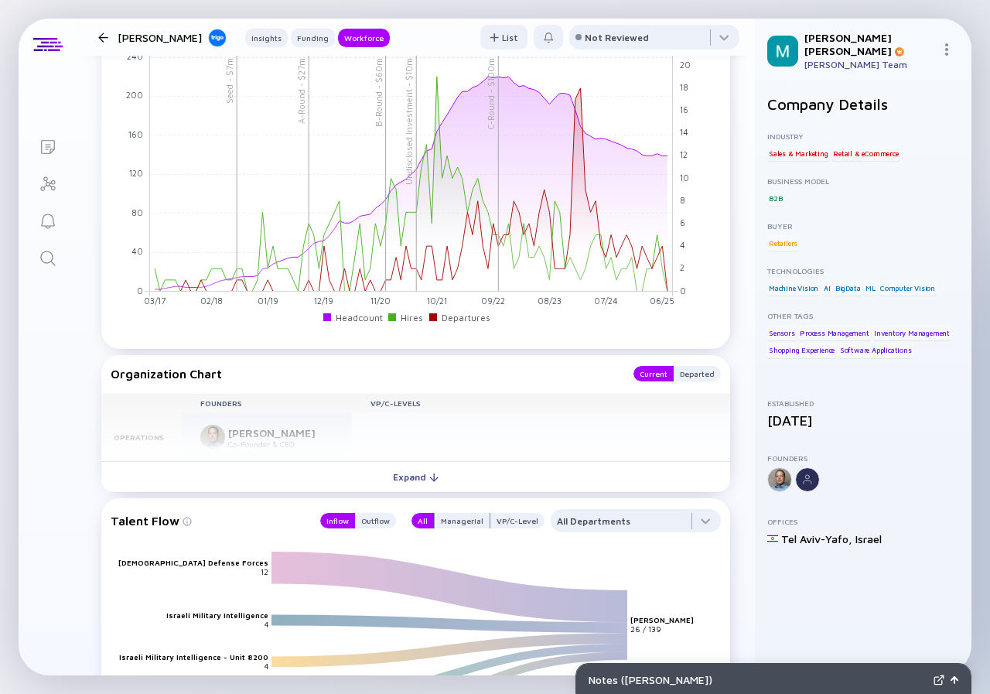
scroll to position [1624, 0]
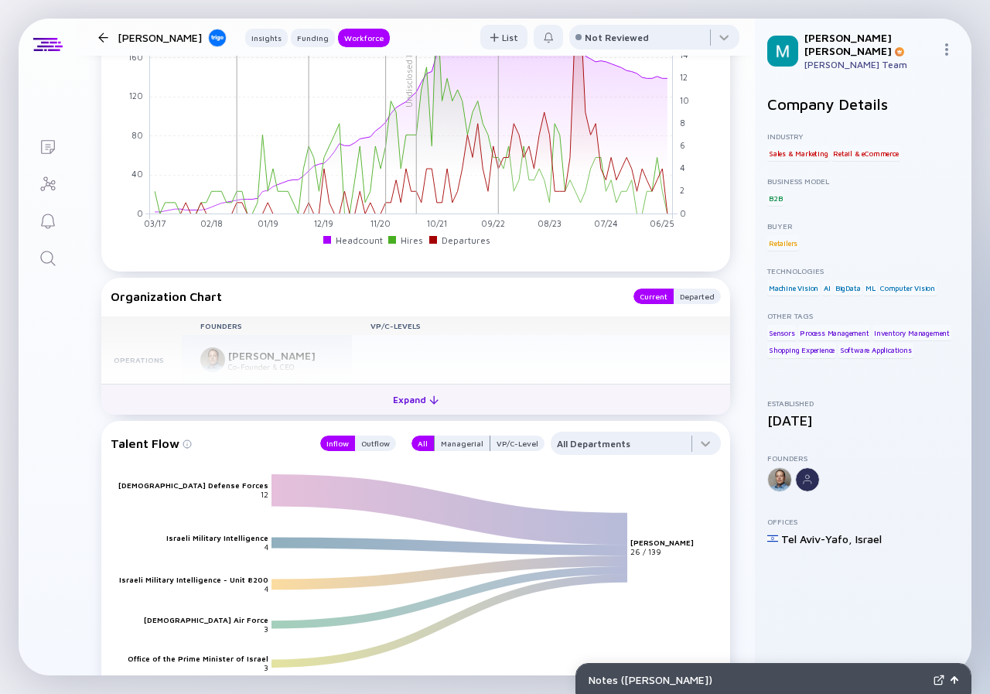
click at [422, 404] on div "Expand" at bounding box center [416, 400] width 64 height 24
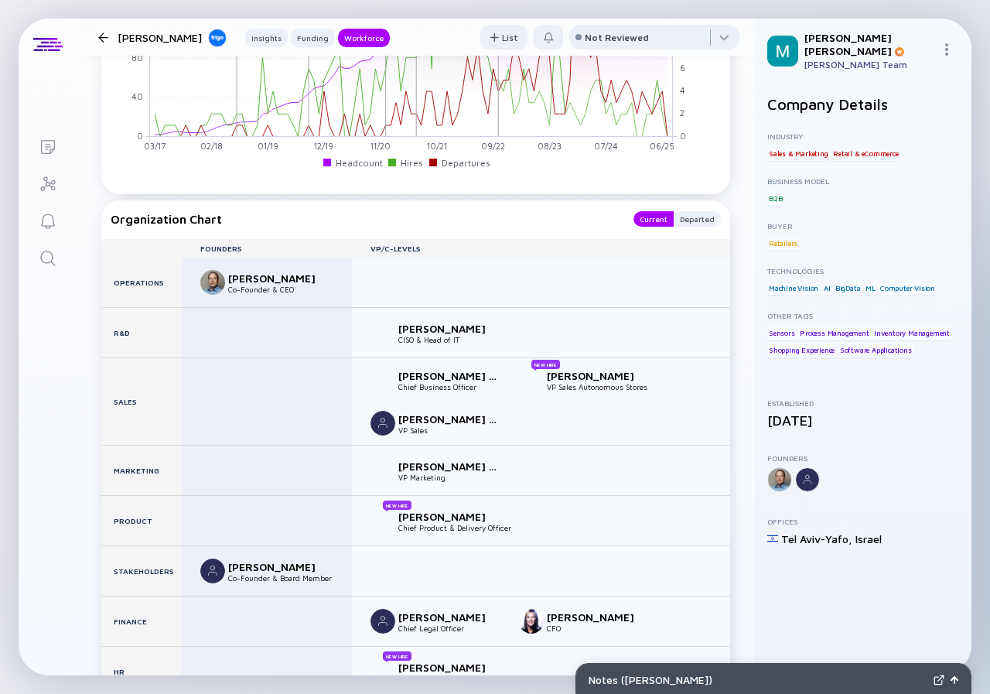
scroll to position [1779, 0]
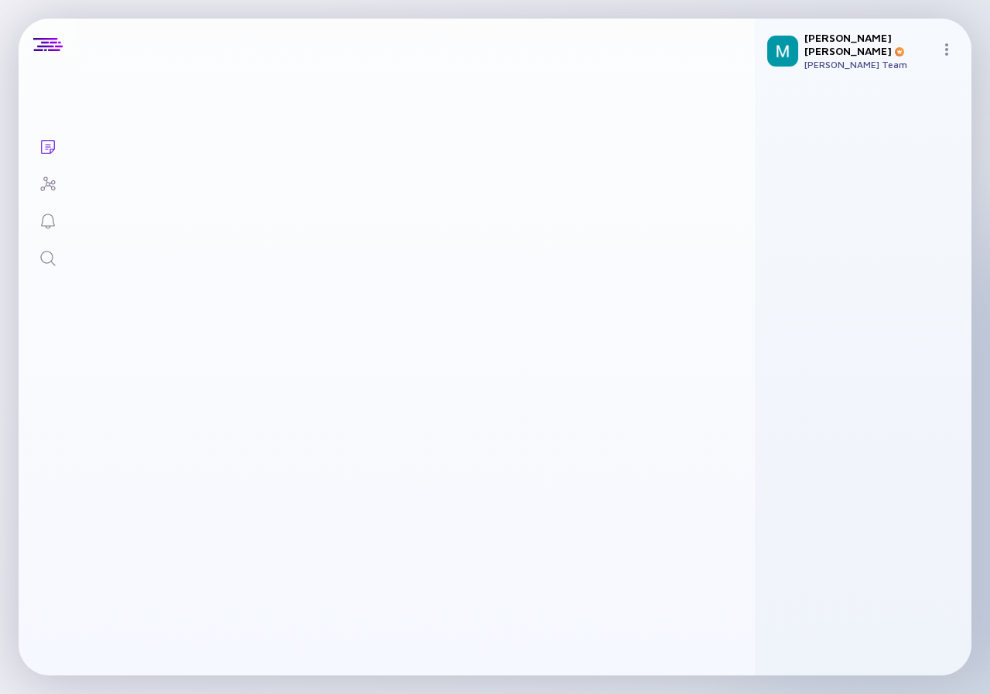
scroll to position [1344, 0]
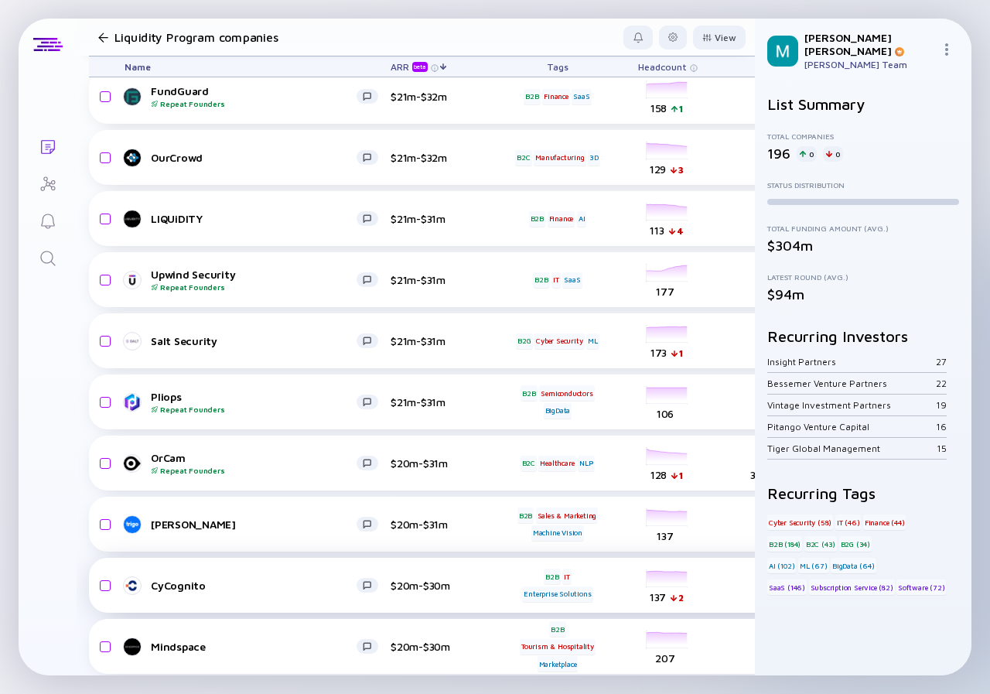
click at [263, 577] on link "CyCognito" at bounding box center [258, 585] width 266 height 19
click at [261, 579] on div "CyCognito" at bounding box center [254, 585] width 206 height 13
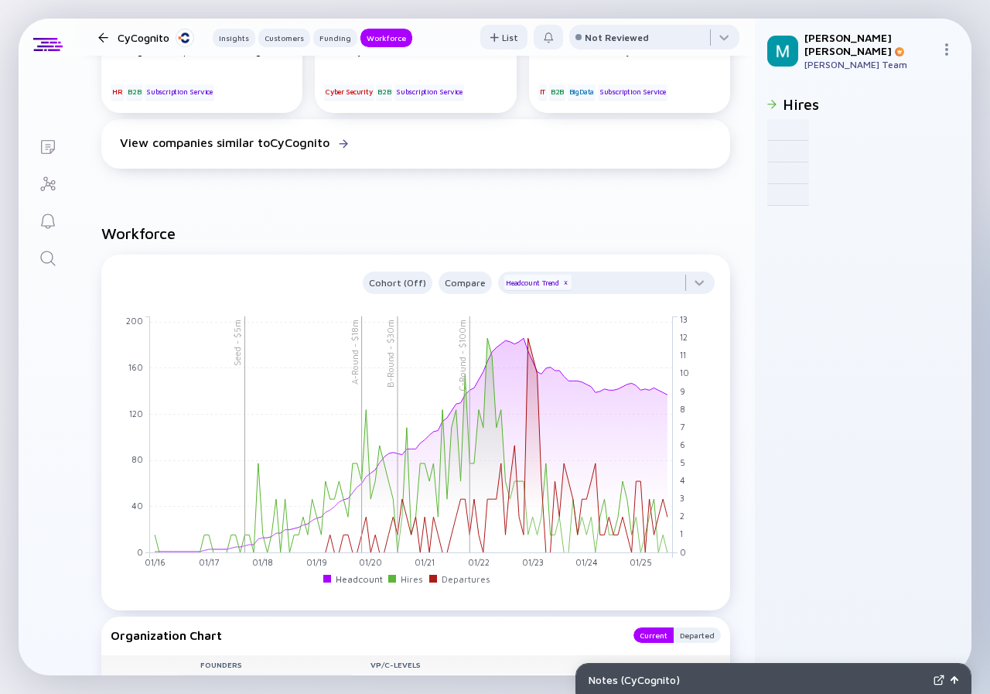
scroll to position [1857, 0]
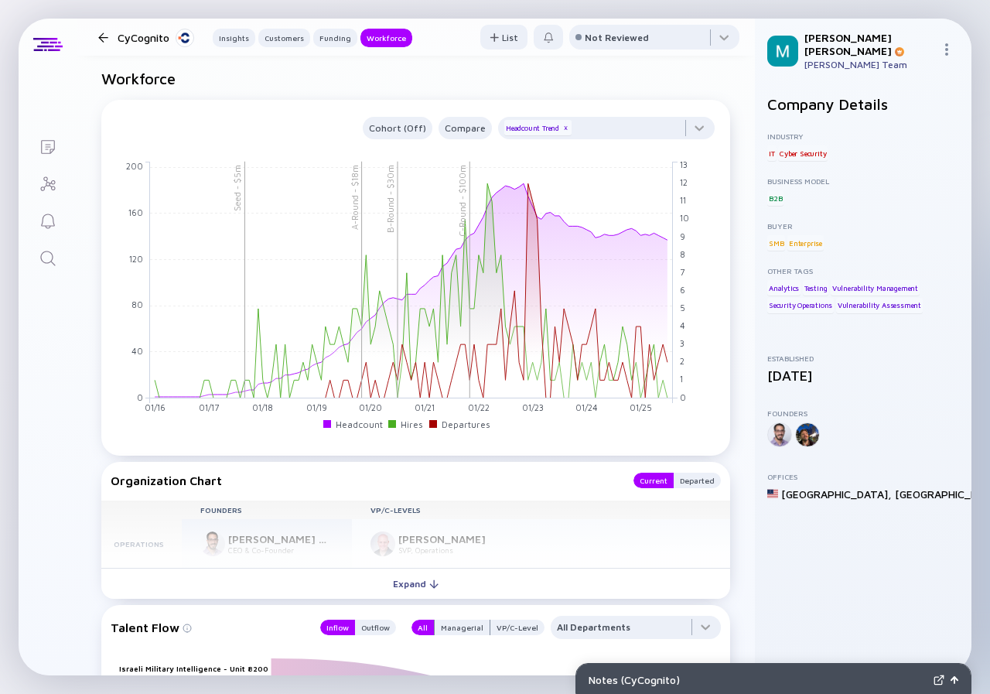
click at [398, 572] on div "Expand" at bounding box center [416, 584] width 64 height 24
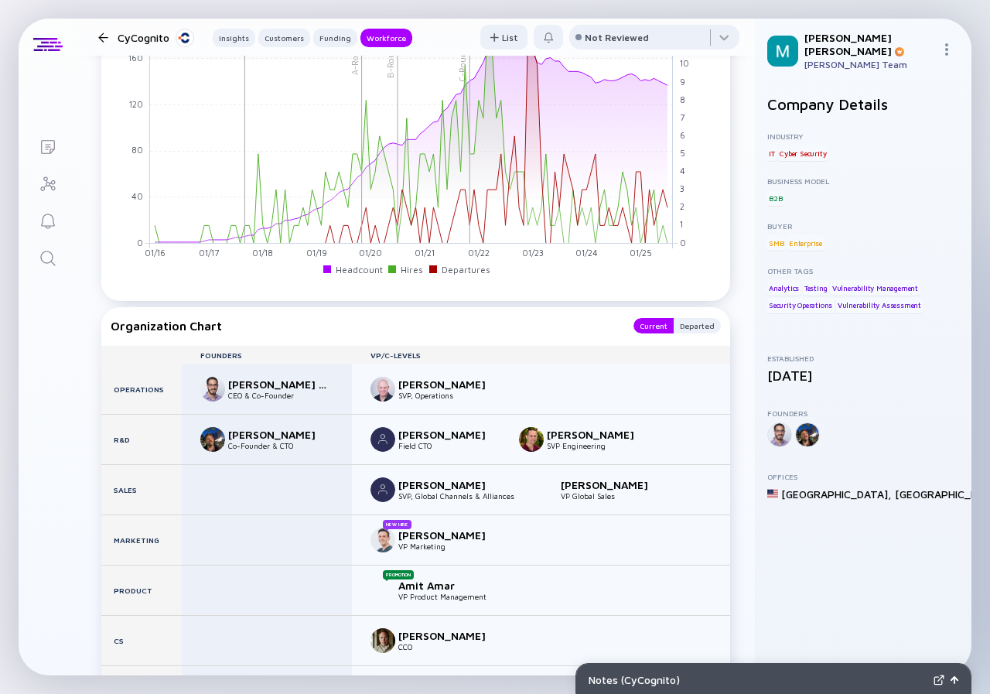
scroll to position [2089, 0]
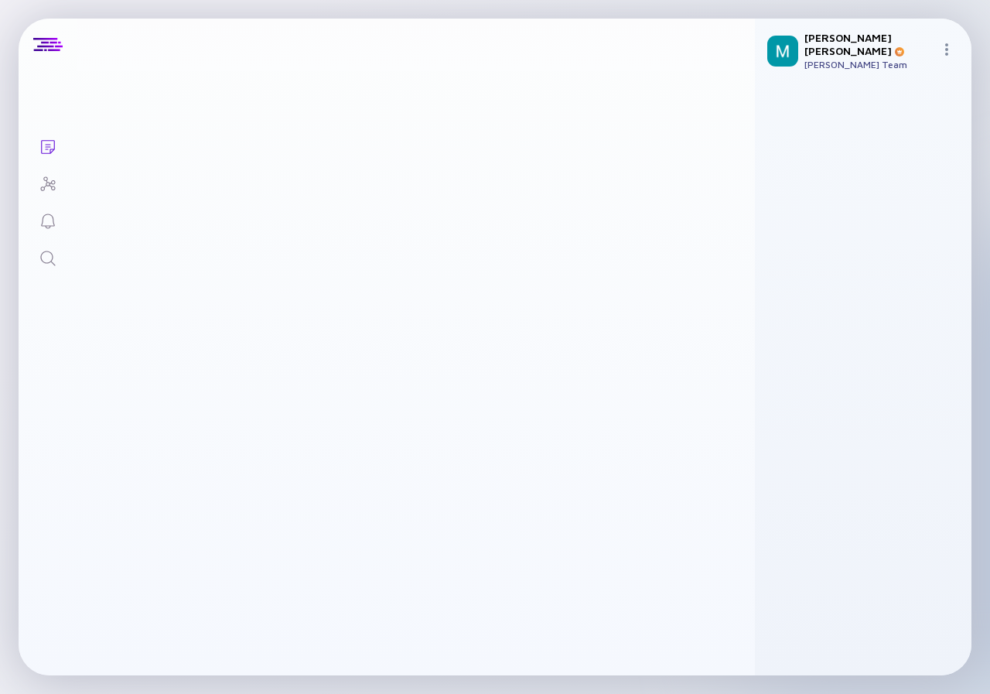
scroll to position [1344, 0]
